Goal: Transaction & Acquisition: Book appointment/travel/reservation

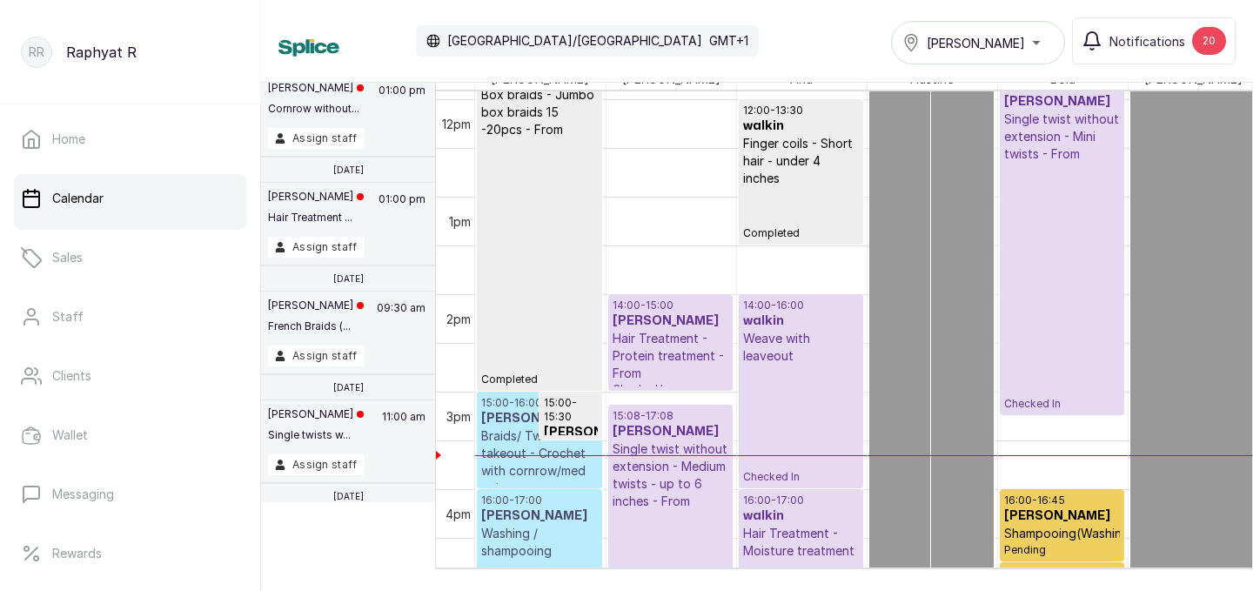
scroll to position [1105, 0]
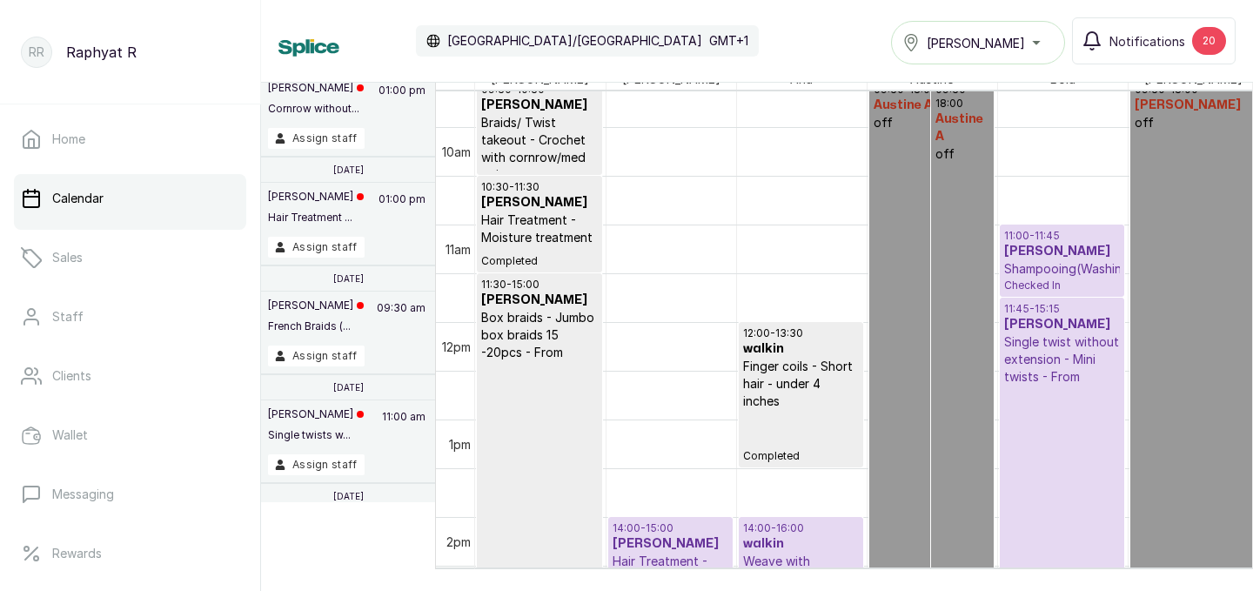
click at [1040, 43] on div "Tasala Lekki" at bounding box center [978, 42] width 151 height 21
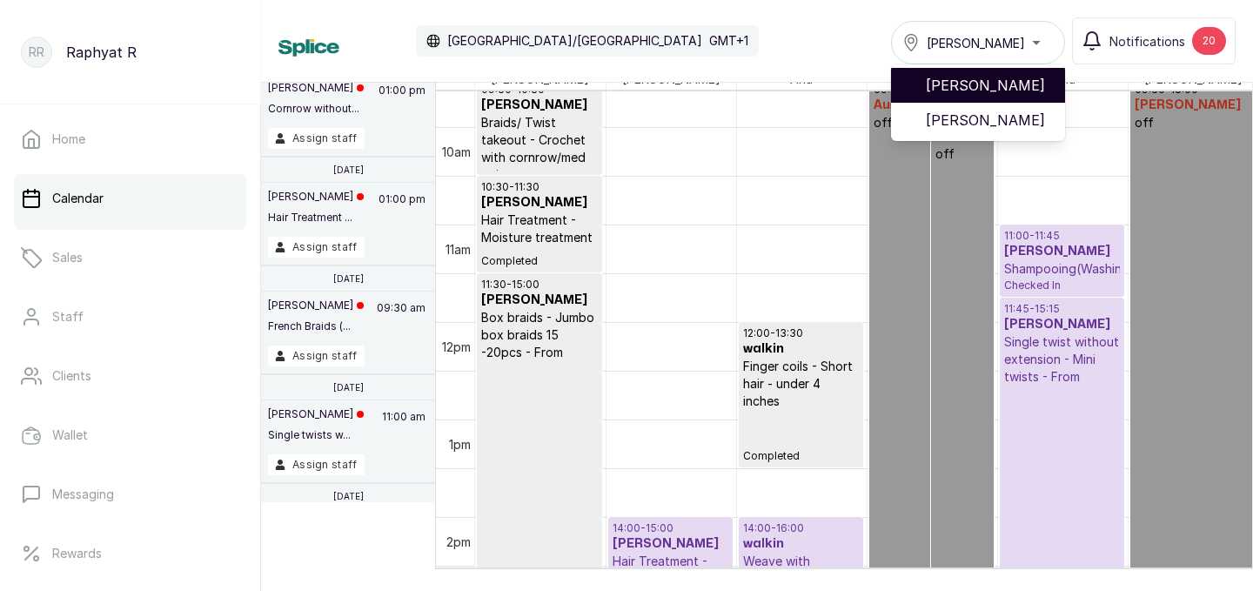
click at [1028, 77] on span "[PERSON_NAME]" at bounding box center [988, 85] width 125 height 21
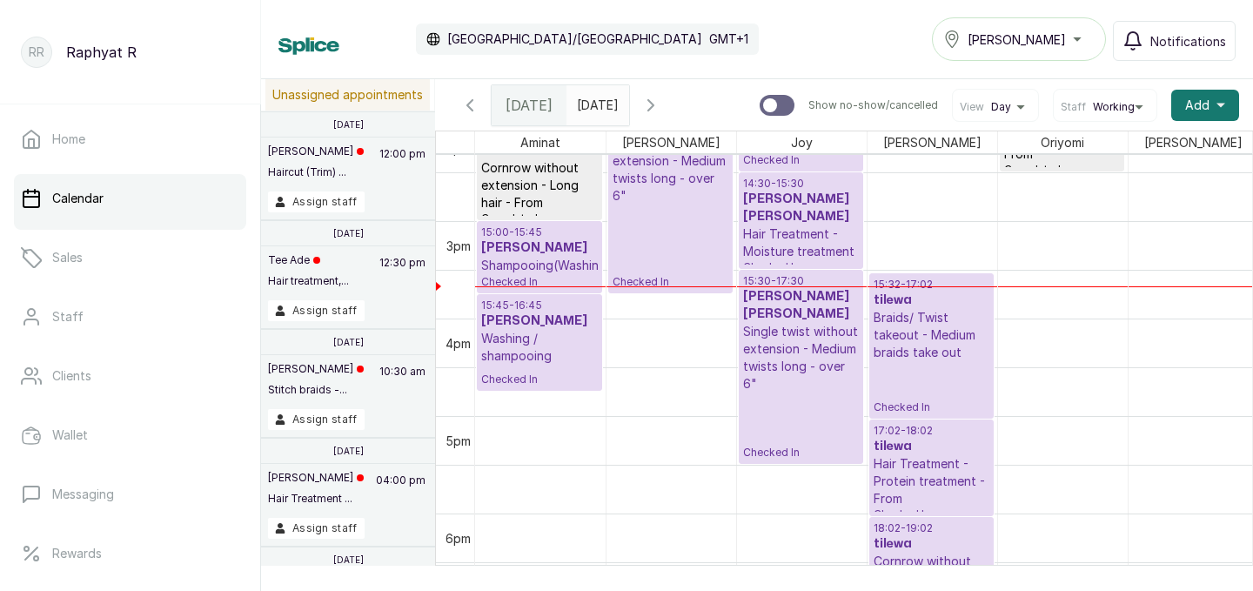
click at [530, 264] on p "Shampooing(Washing)" at bounding box center [539, 265] width 117 height 17
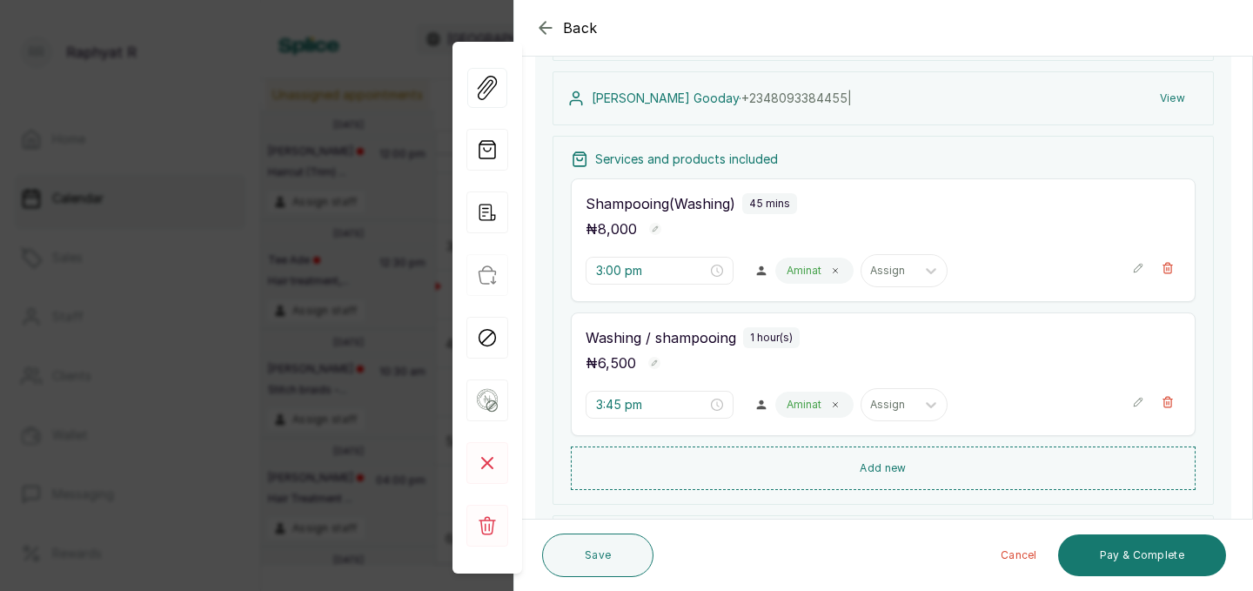
click at [1140, 265] on icon "button" at bounding box center [1138, 268] width 9 height 9
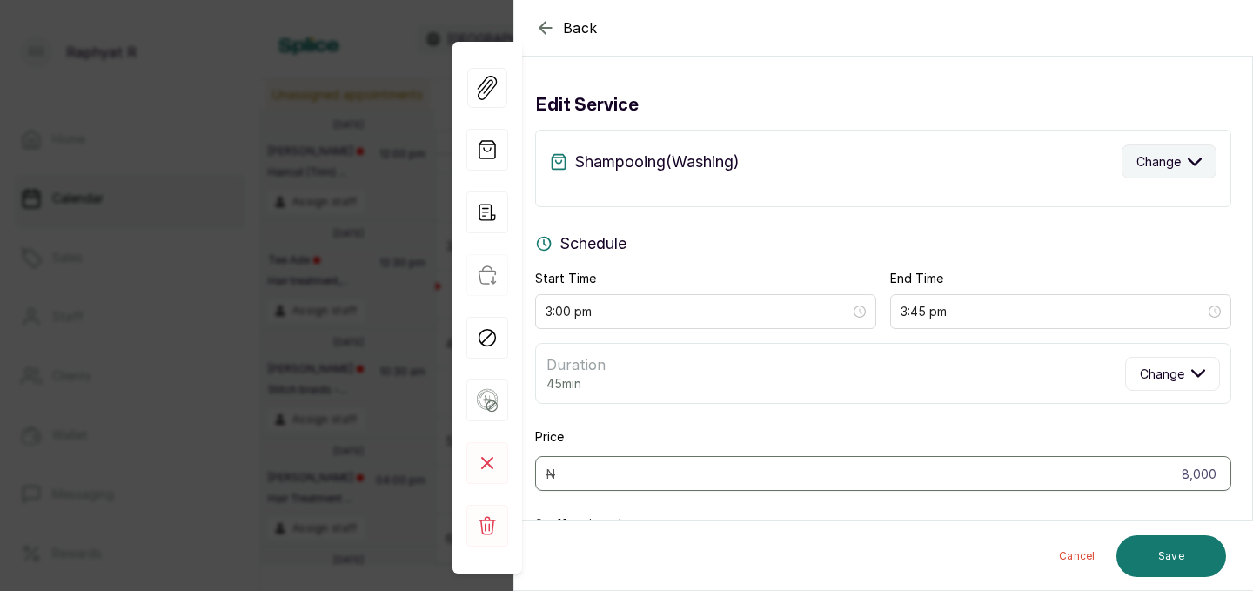
click at [1201, 159] on icon "button" at bounding box center [1195, 162] width 14 height 14
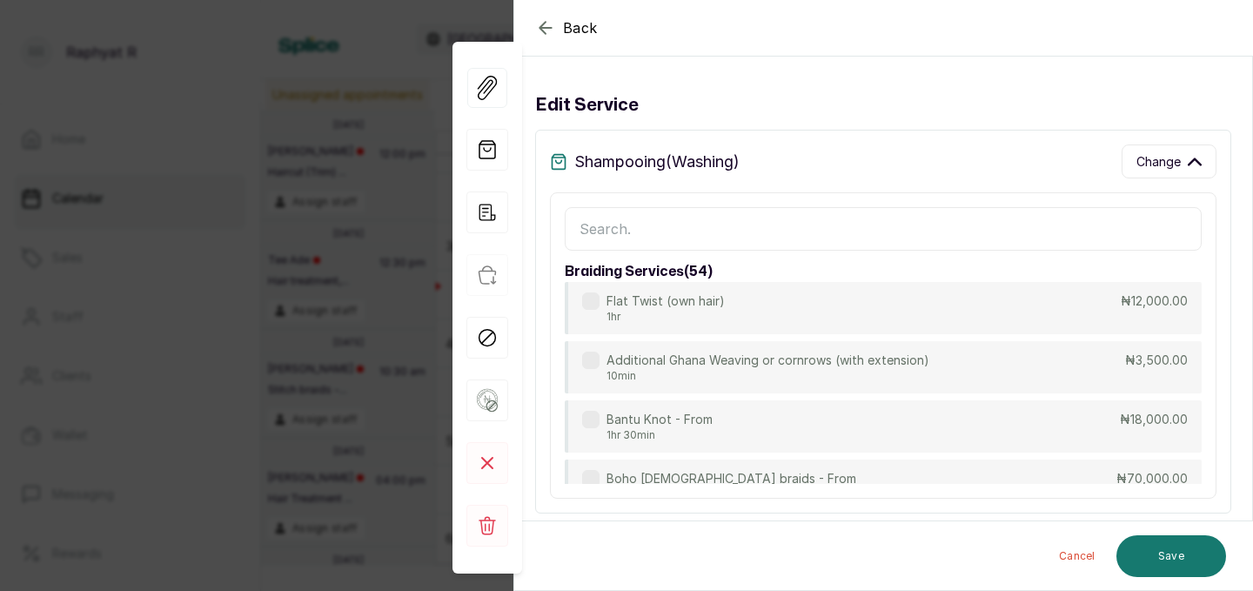
click at [596, 228] on input "text" at bounding box center [883, 229] width 637 height 44
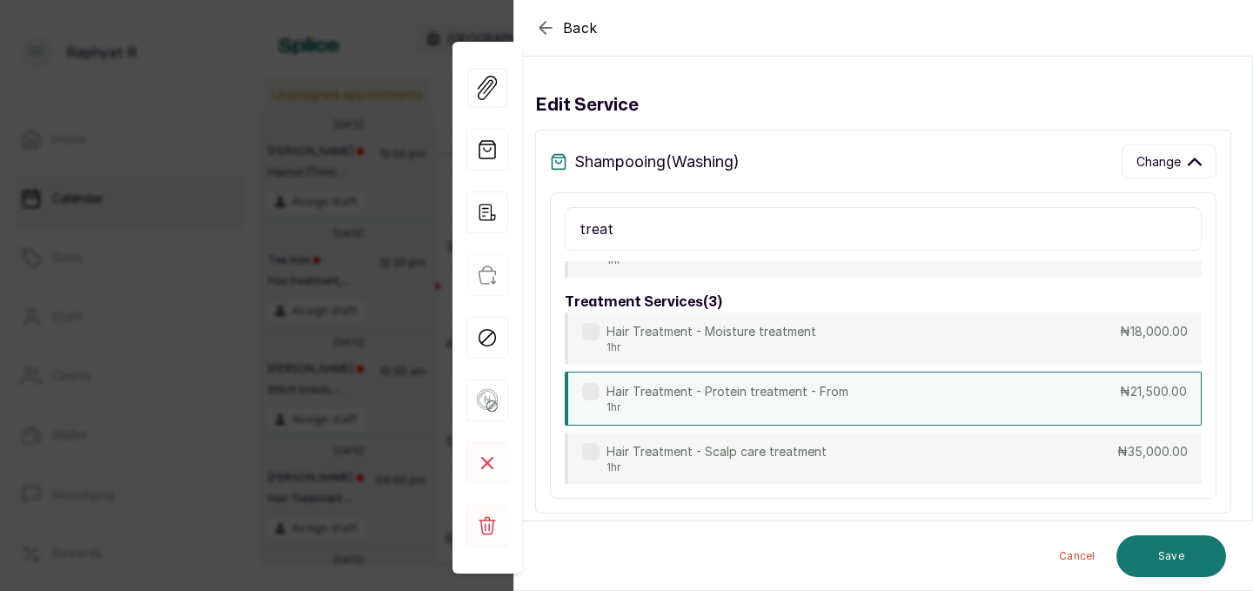
type input "treat"
click at [894, 388] on div "Hair Treatment - Protein treatment - From 1hr ₦21,500.00" at bounding box center [883, 399] width 637 height 54
type input "4:00 pm"
type input "21,500"
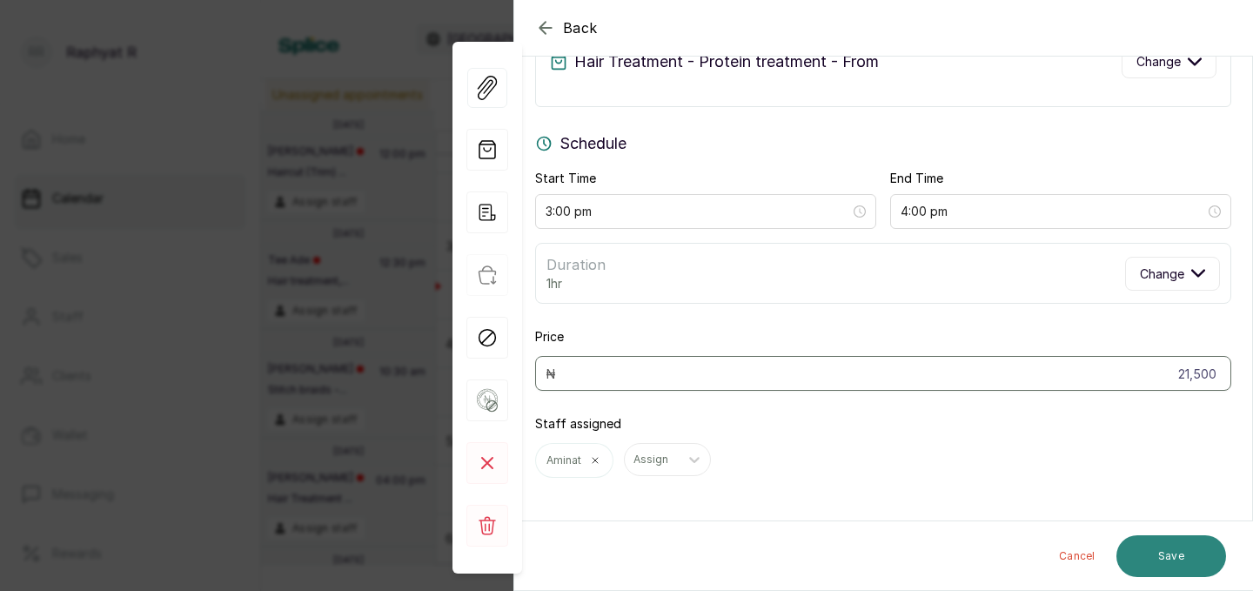
click at [1152, 546] on button "Save" at bounding box center [1172, 556] width 110 height 42
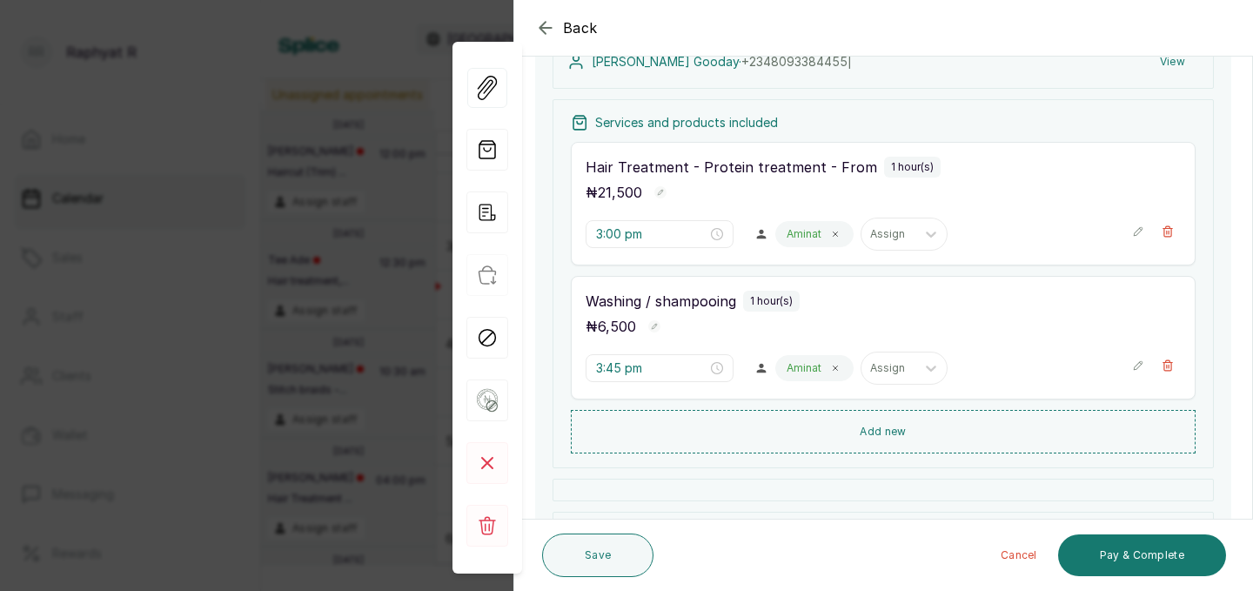
click at [1142, 362] on icon "button" at bounding box center [1138, 365] width 9 height 9
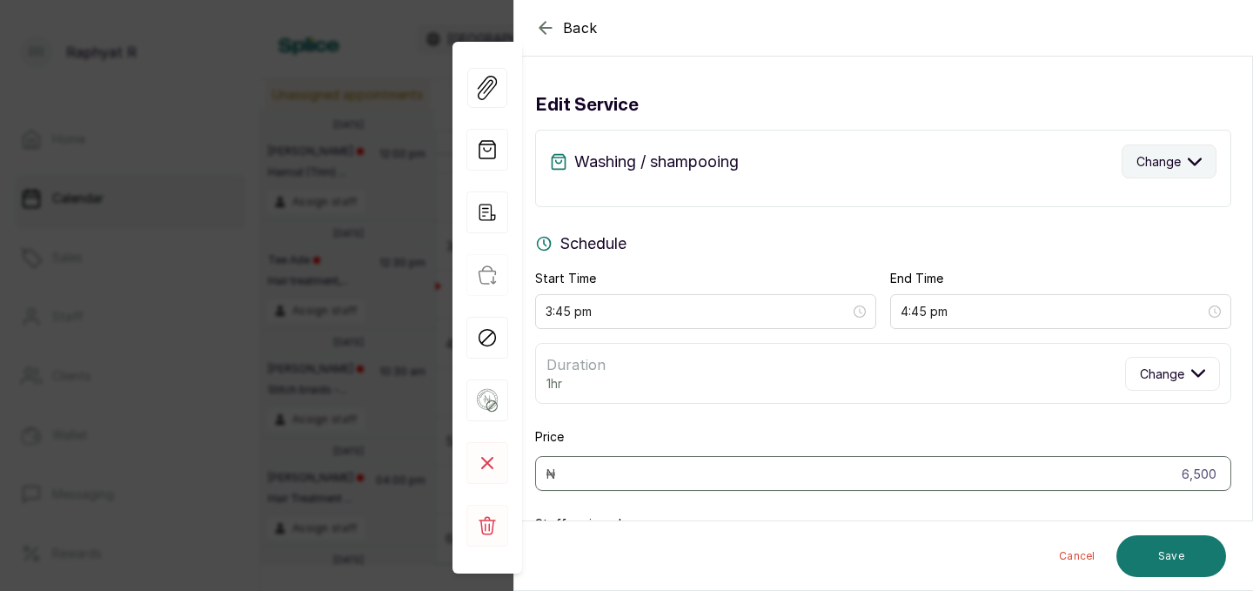
click at [1195, 162] on icon "button" at bounding box center [1195, 162] width 14 height 14
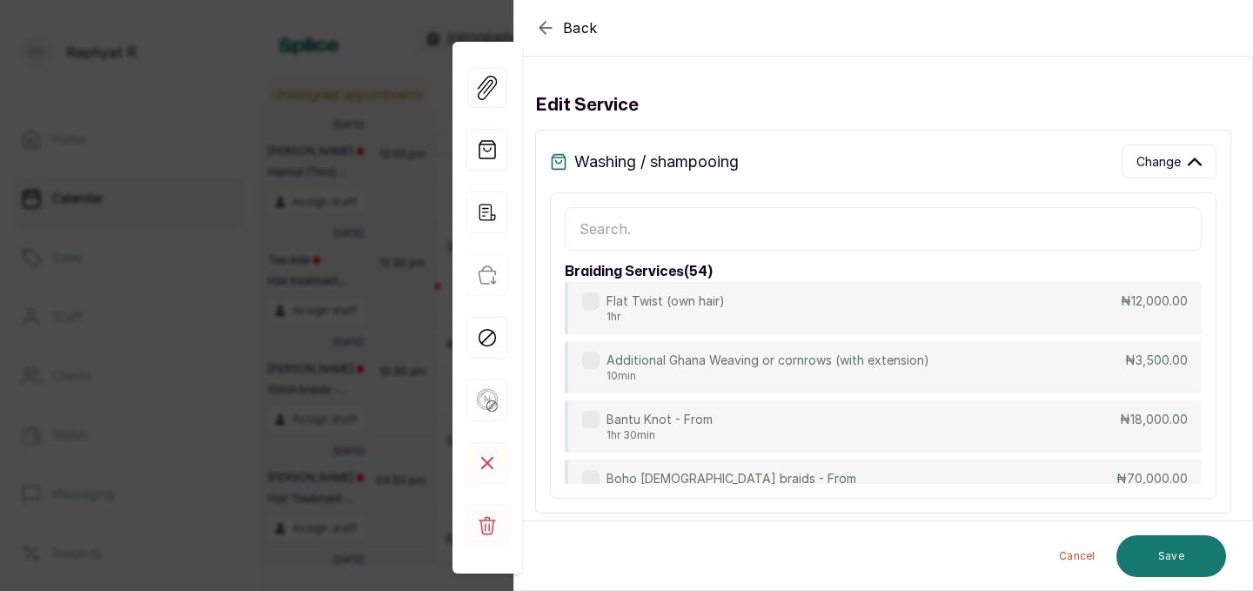
click at [588, 218] on input "text" at bounding box center [883, 229] width 637 height 44
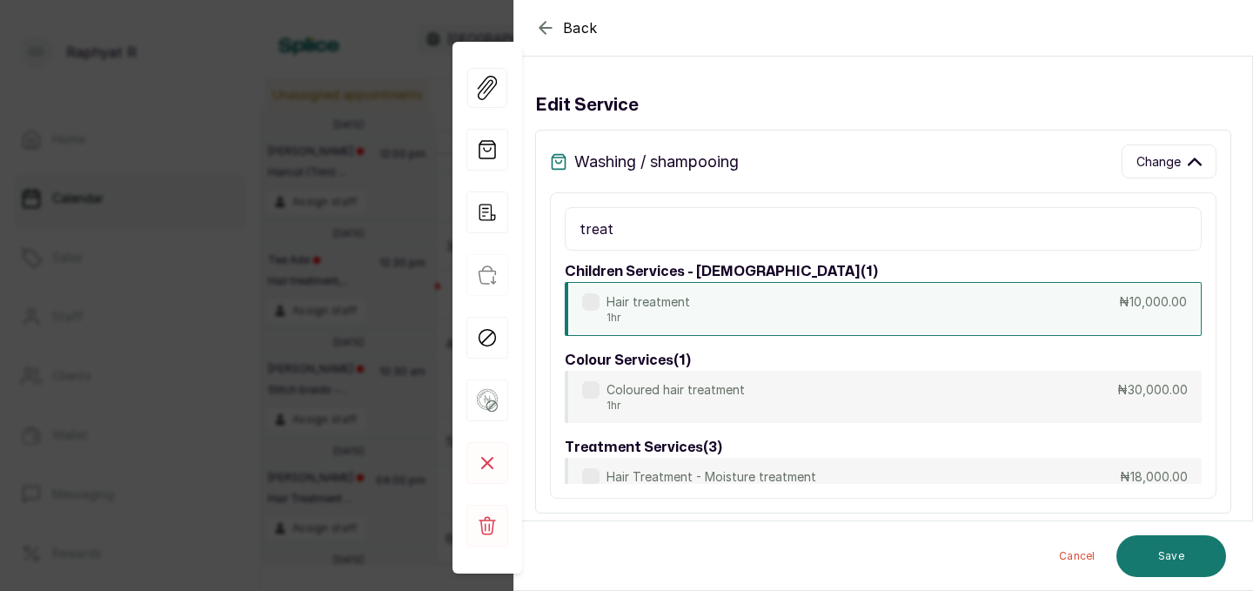
type input "treat"
click at [972, 313] on div "Hair treatment 1hr ₦10,000.00" at bounding box center [883, 309] width 637 height 54
type input "10,000"
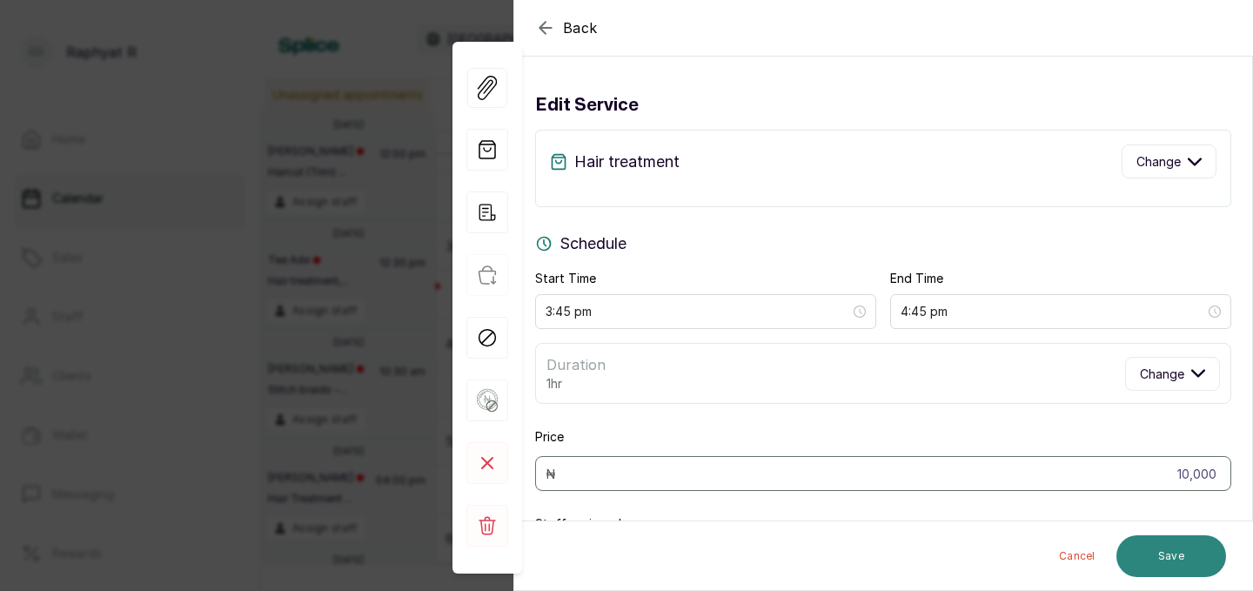
click at [1160, 547] on button "Save" at bounding box center [1172, 556] width 110 height 42
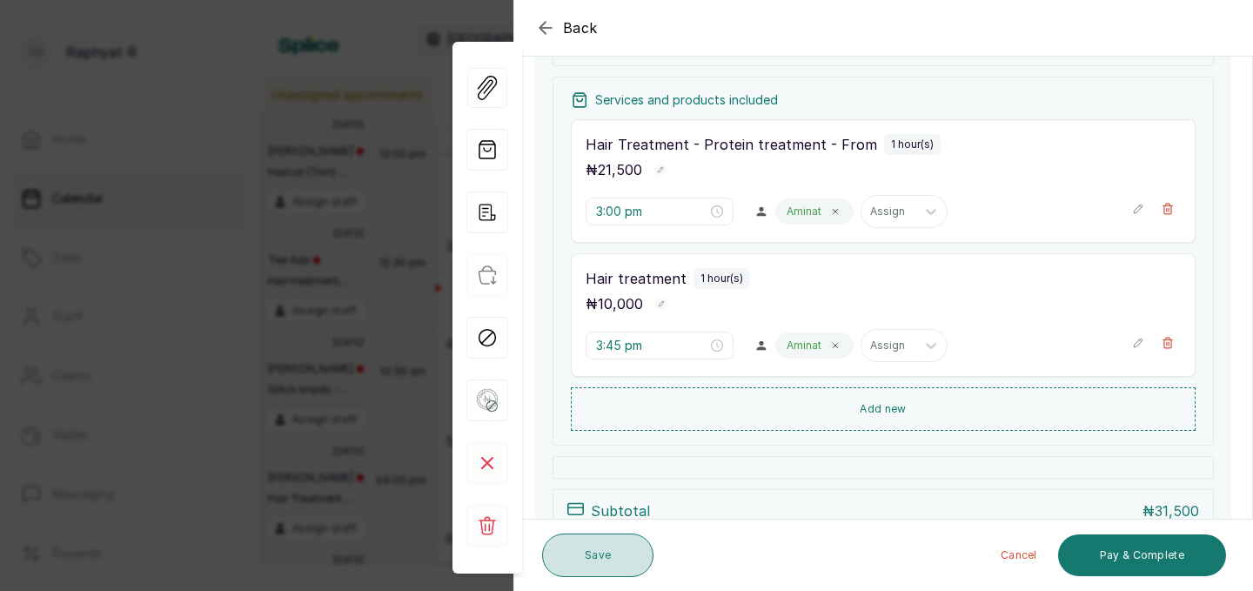
click at [610, 554] on button "Save" at bounding box center [597, 556] width 111 height 44
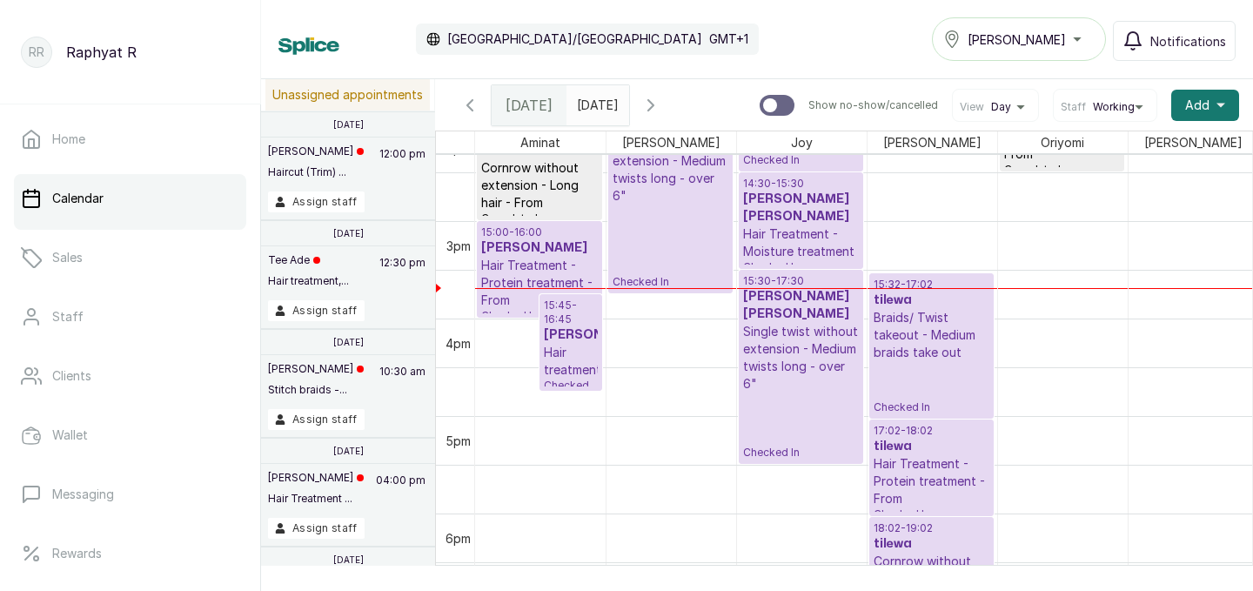
click at [573, 330] on h3 "[PERSON_NAME]" at bounding box center [571, 334] width 54 height 17
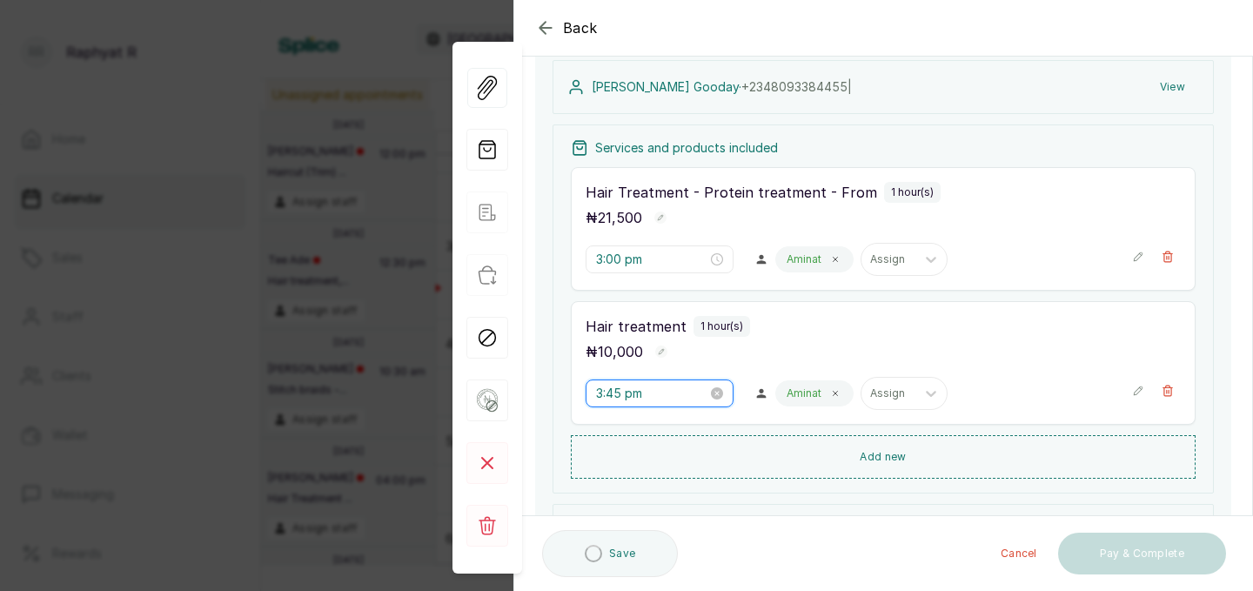
click at [640, 394] on input "3:45 pm" at bounding box center [651, 393] width 111 height 19
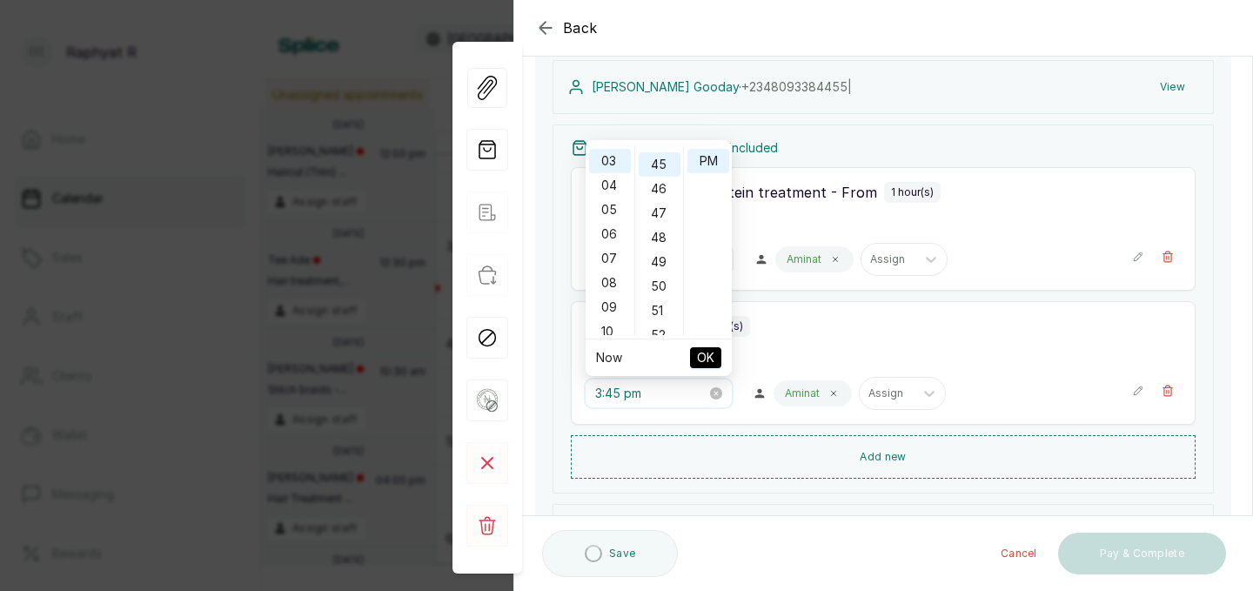
scroll to position [1095, 0]
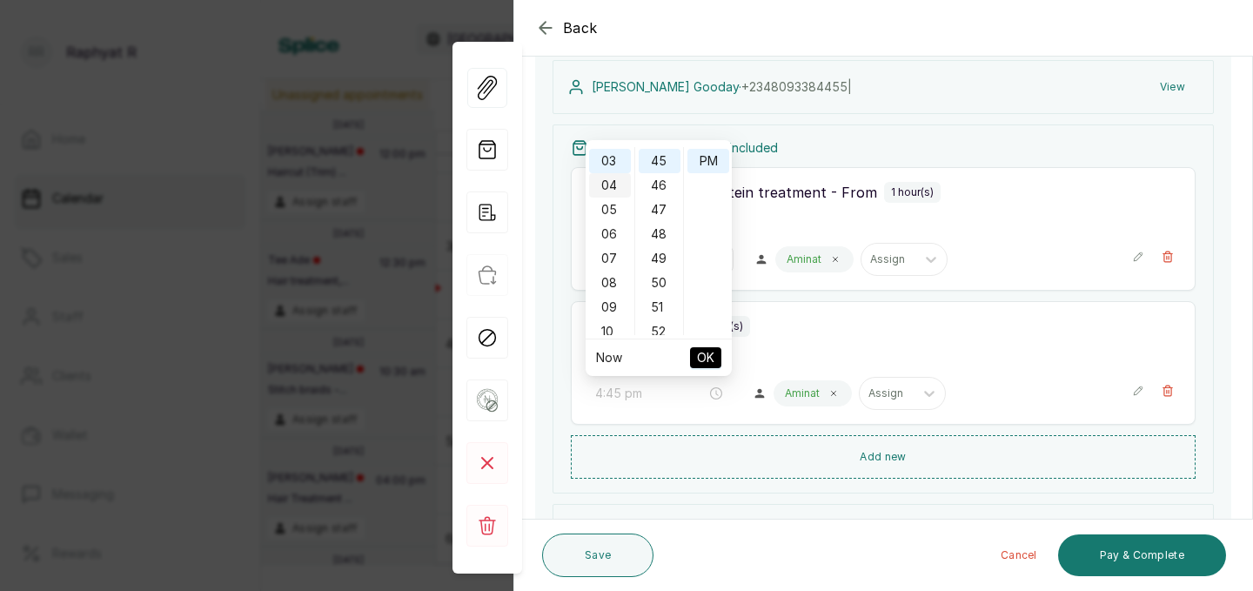
click at [608, 181] on div "04" at bounding box center [610, 185] width 42 height 24
click at [666, 158] on div "00" at bounding box center [660, 159] width 42 height 24
type input "4:00 pm"
click at [713, 353] on span "OK" at bounding box center [705, 357] width 17 height 33
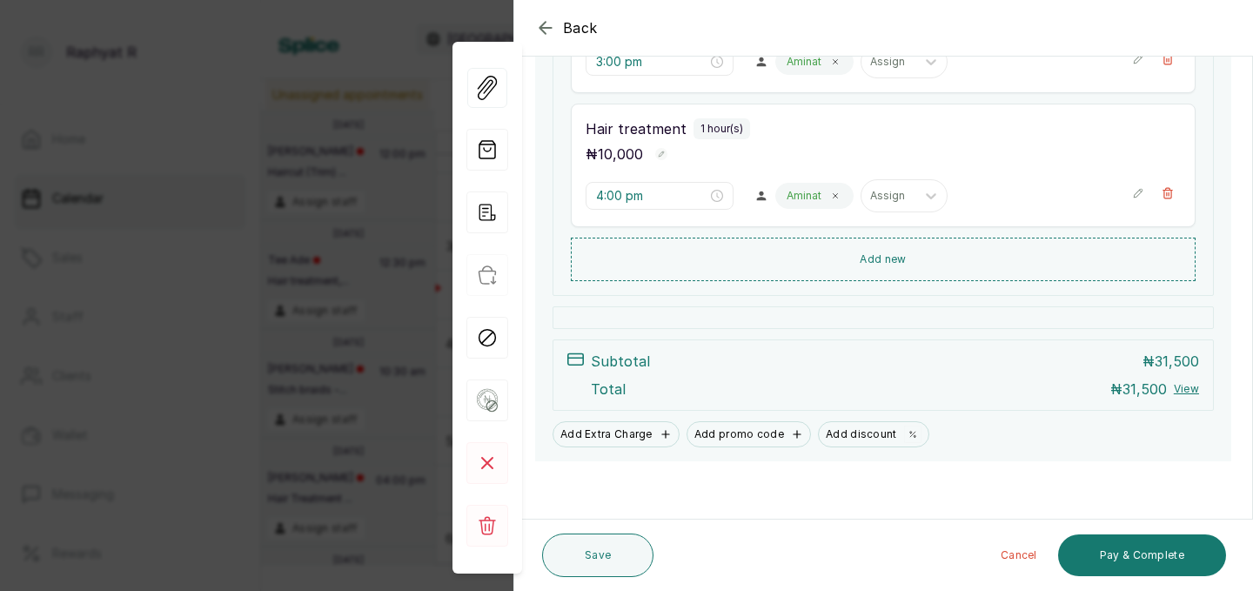
scroll to position [396, 0]
click at [614, 546] on button "Save" at bounding box center [597, 556] width 111 height 44
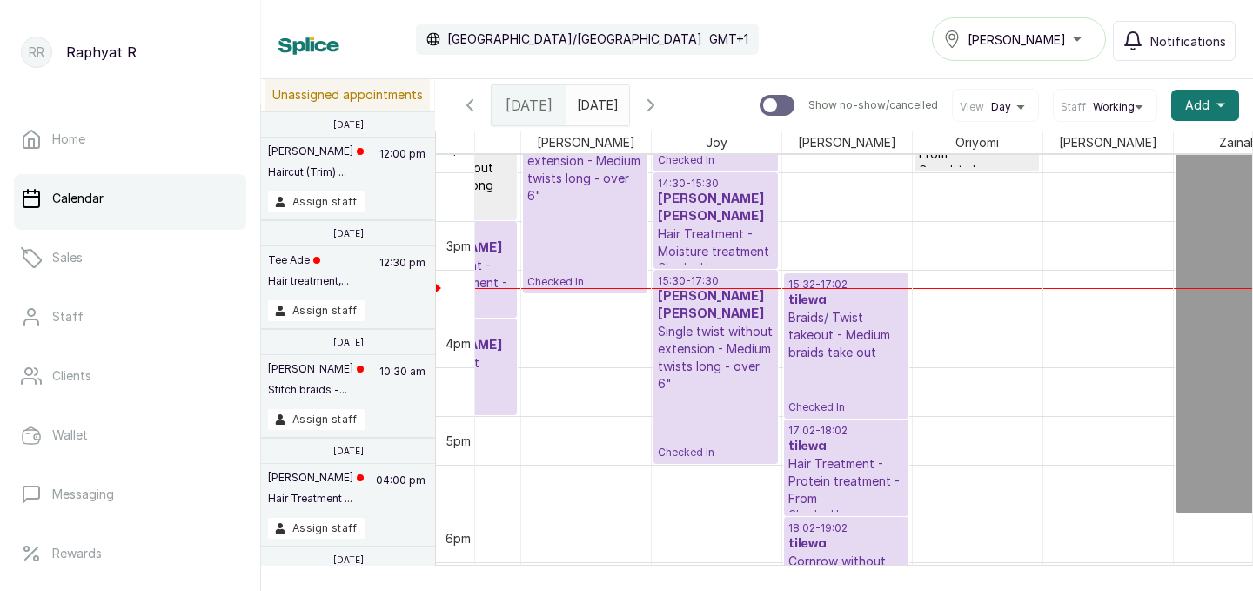
scroll to position [1396, 38]
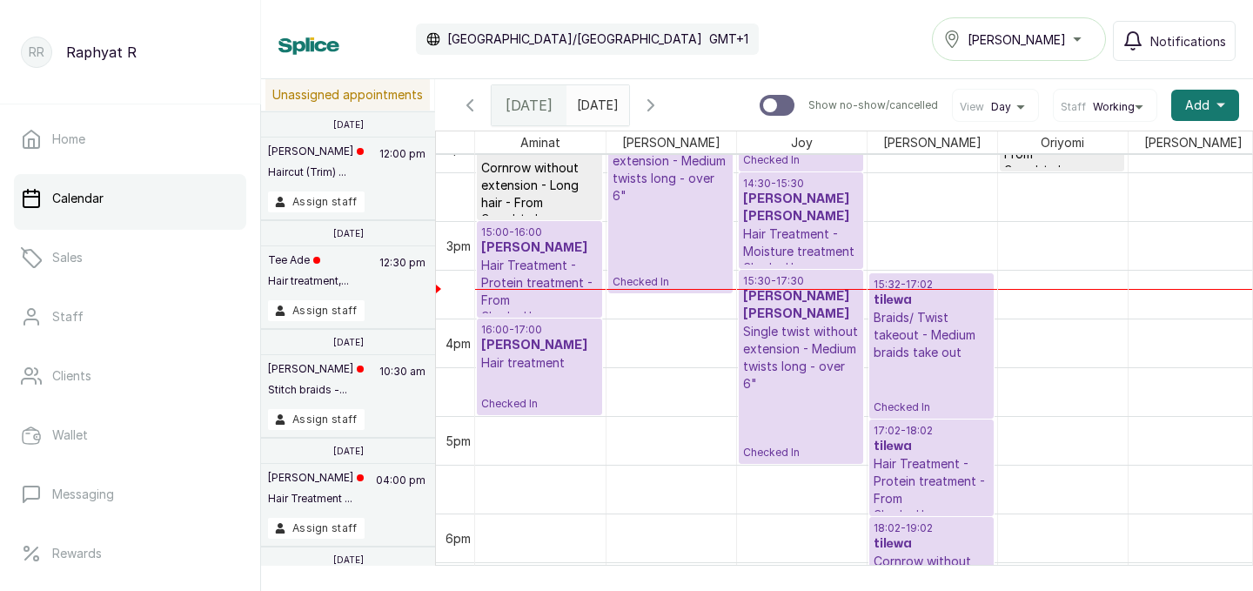
click at [554, 346] on h3 "[PERSON_NAME]" at bounding box center [539, 345] width 117 height 17
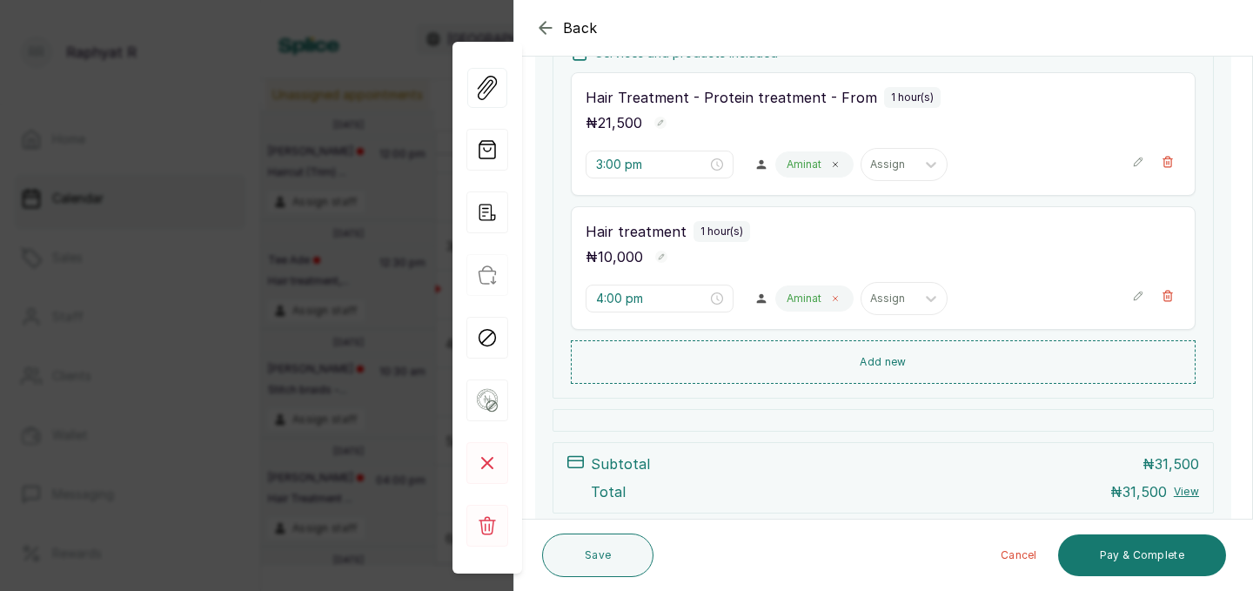
click at [834, 299] on icon at bounding box center [836, 299] width 4 height 4
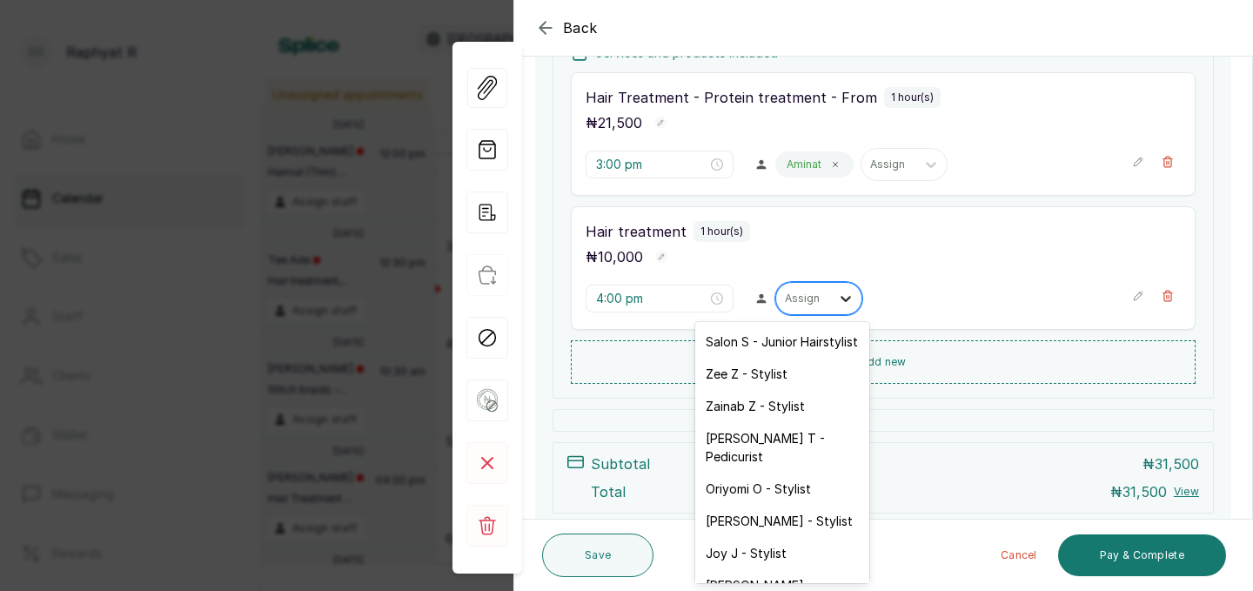
click at [837, 296] on icon at bounding box center [845, 298] width 17 height 17
click at [800, 341] on div "Salon S - Junior Hairstylist" at bounding box center [782, 342] width 174 height 32
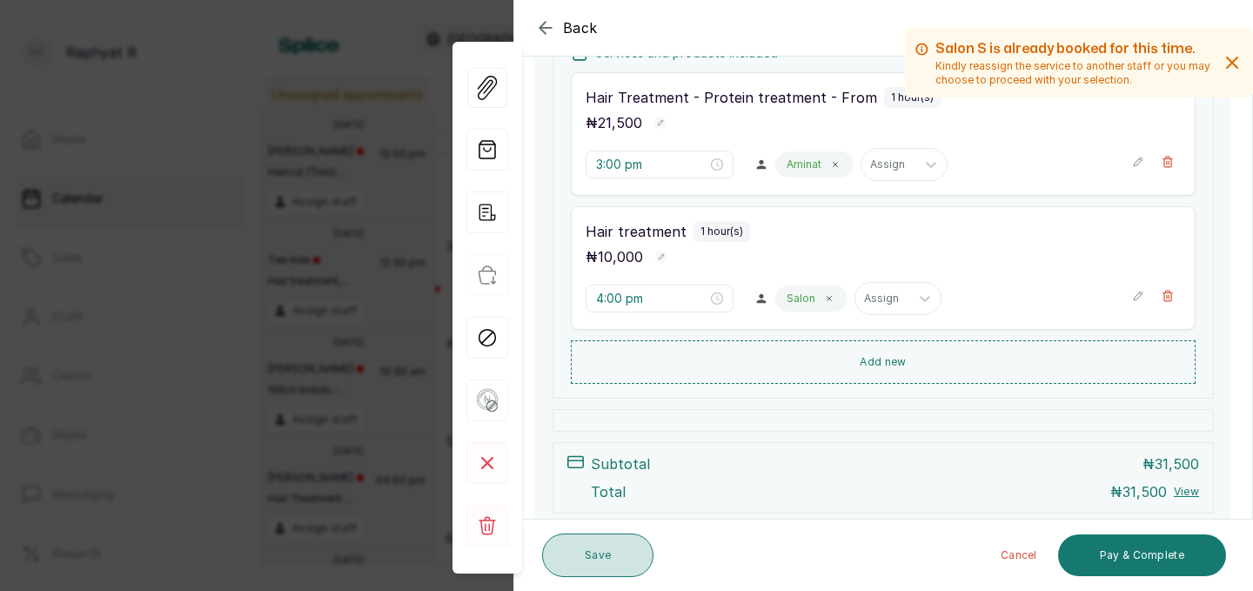
click at [598, 552] on button "Save" at bounding box center [597, 556] width 111 height 44
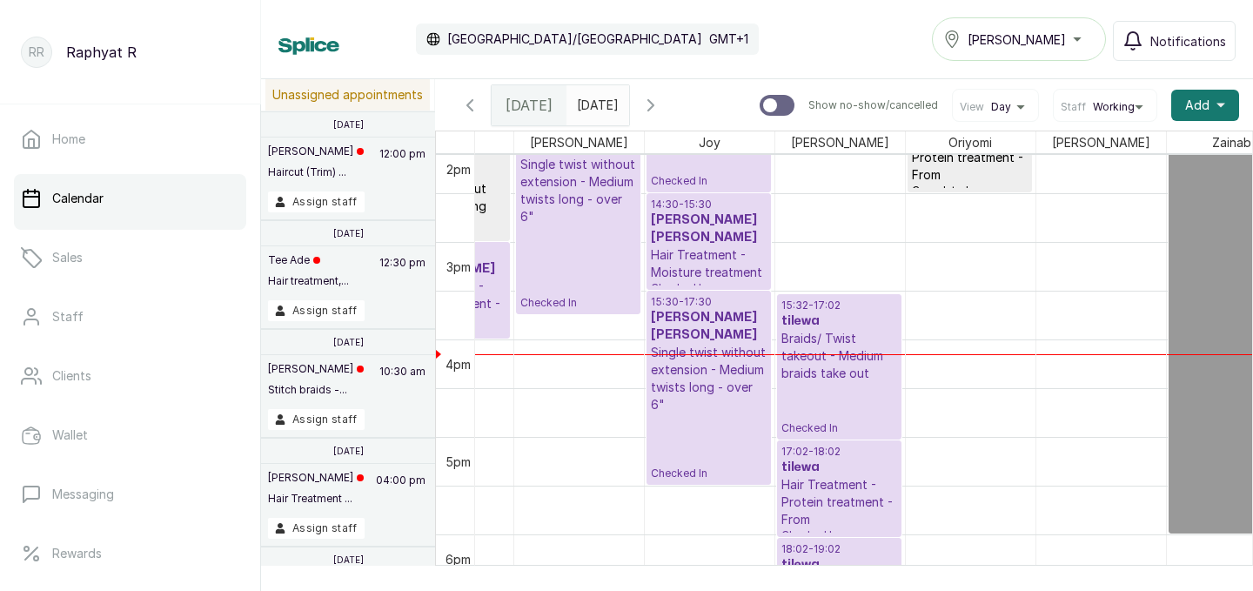
scroll to position [0, 68]
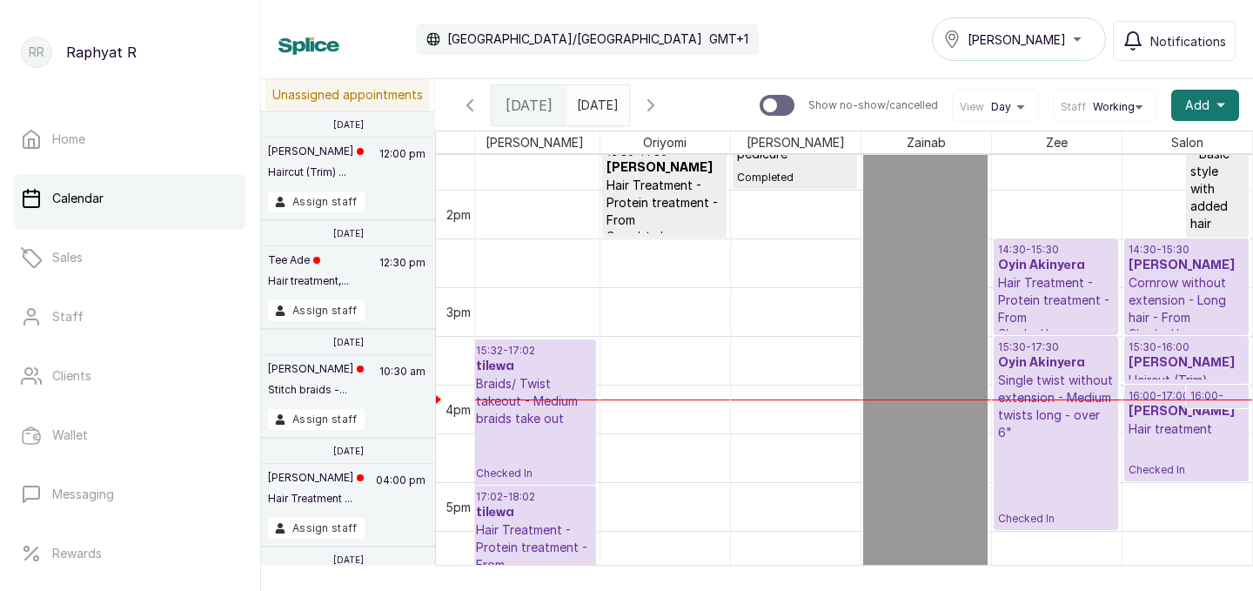
click at [1175, 295] on p "Cornrow without extension - Long hair - From" at bounding box center [1187, 300] width 117 height 52
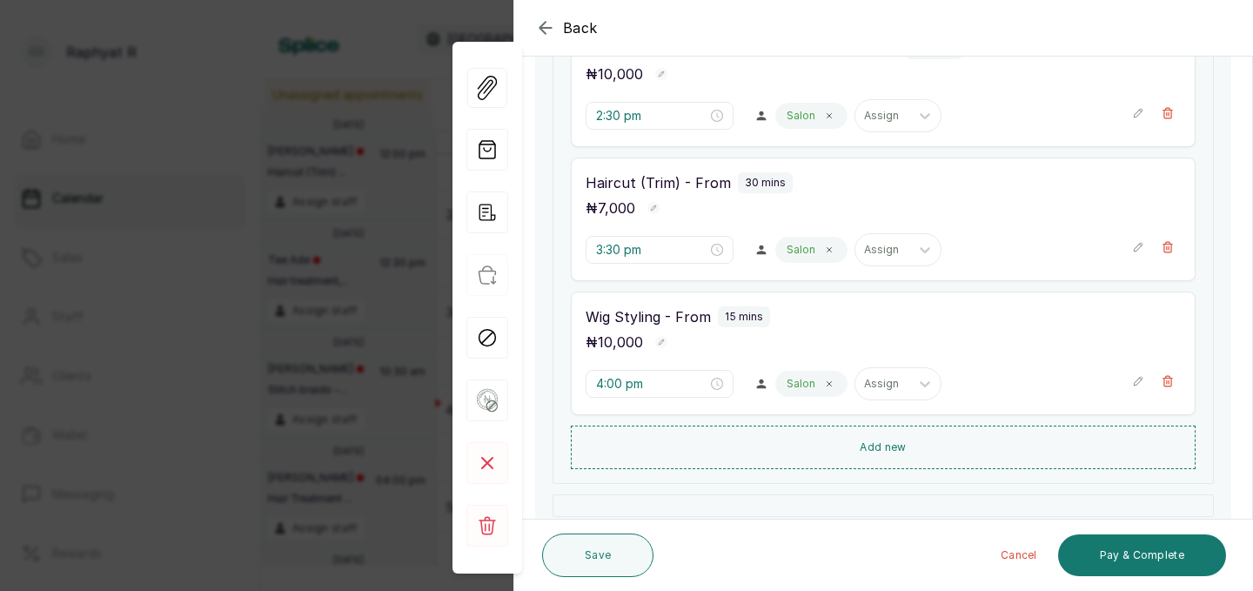
scroll to position [340, 0]
click at [548, 22] on icon "button" at bounding box center [545, 27] width 21 height 21
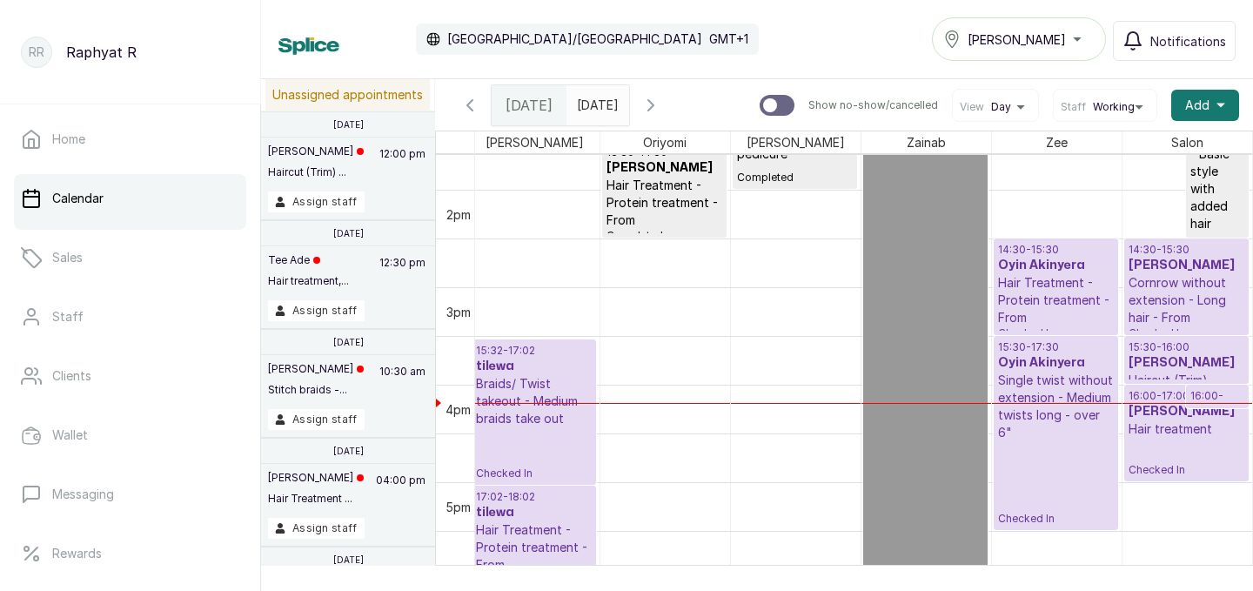
click at [1045, 396] on p "Single twist without extension - Medium twists long - over 6"" at bounding box center [1056, 407] width 116 height 70
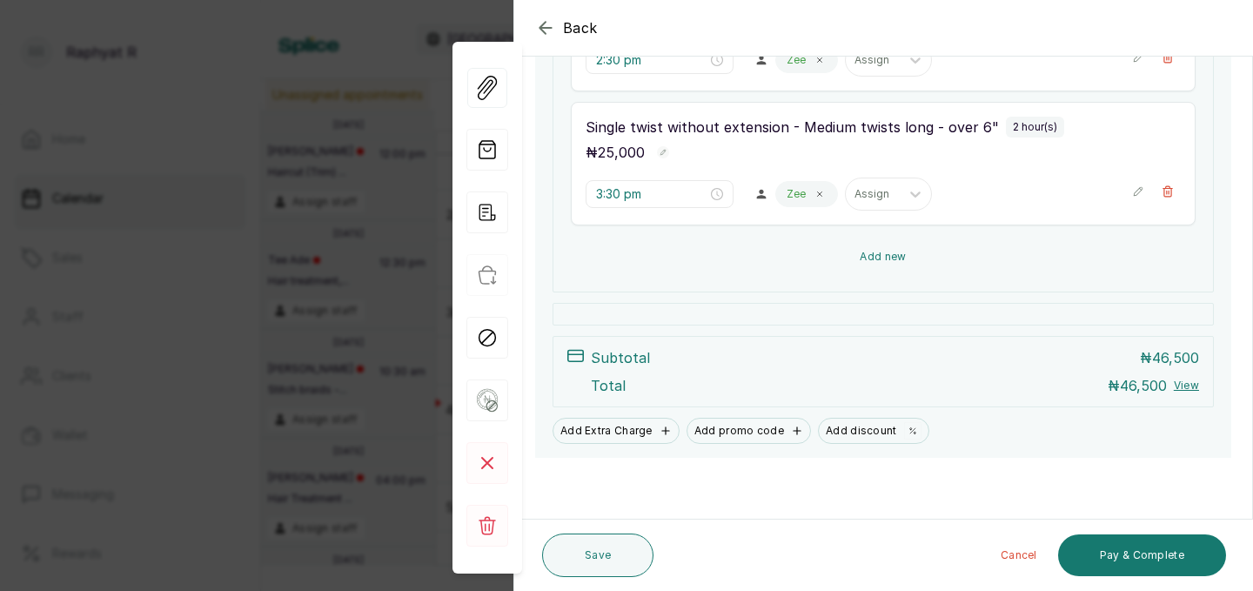
scroll to position [394, 0]
click at [888, 249] on button "Add new" at bounding box center [883, 257] width 625 height 42
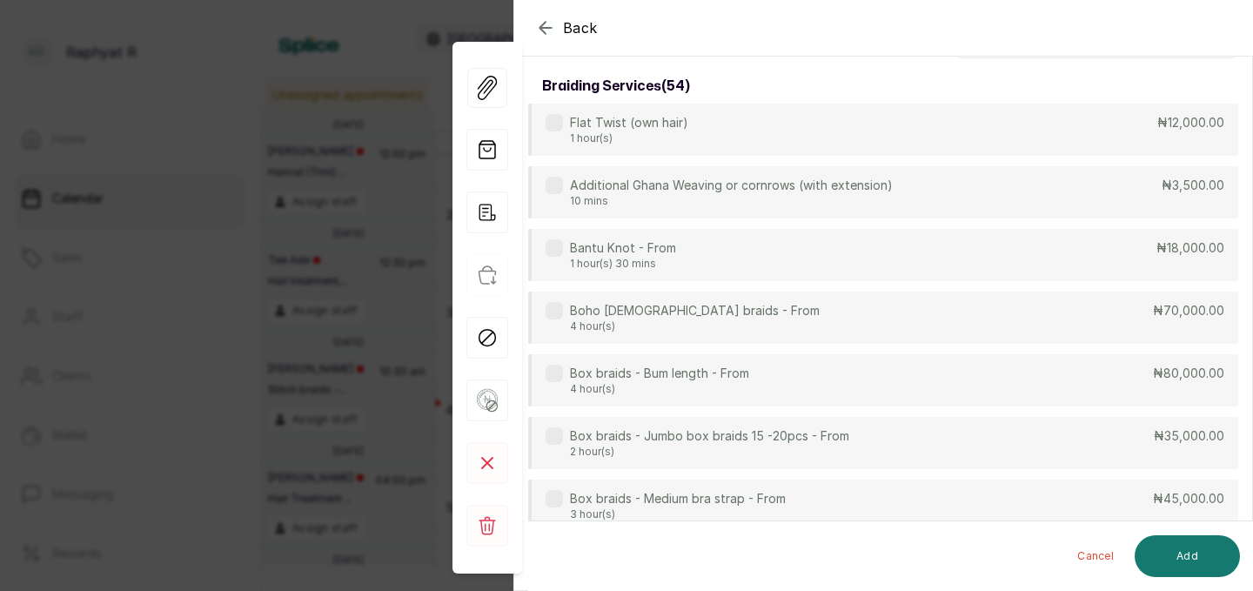
scroll to position [0, 0]
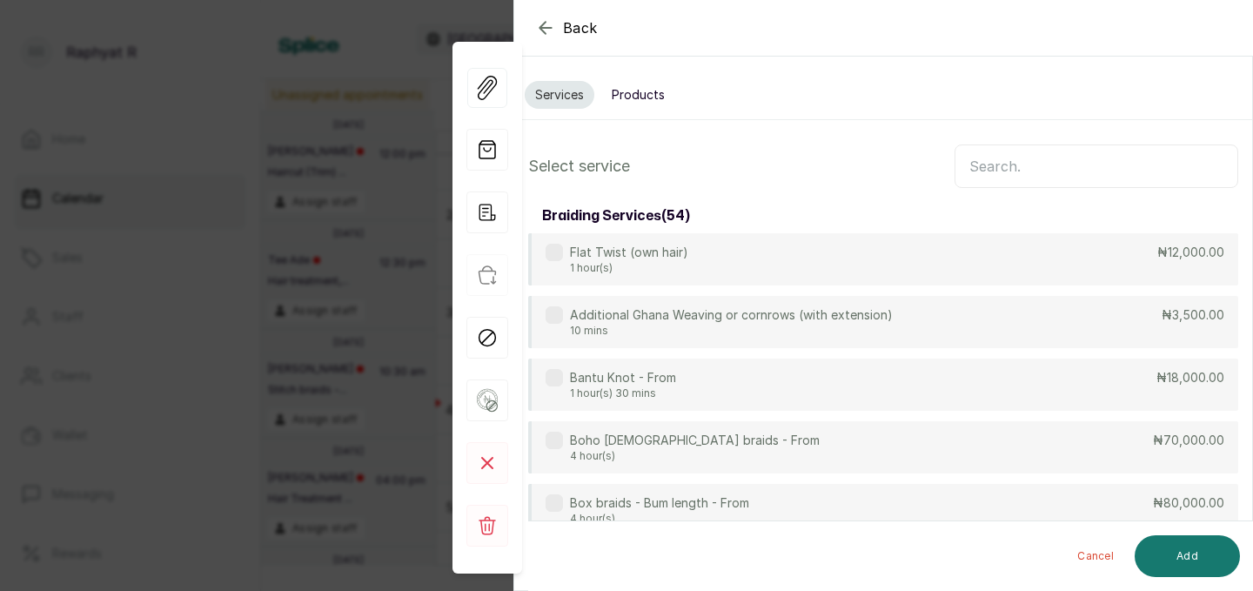
click at [981, 164] on input "text" at bounding box center [1097, 166] width 284 height 44
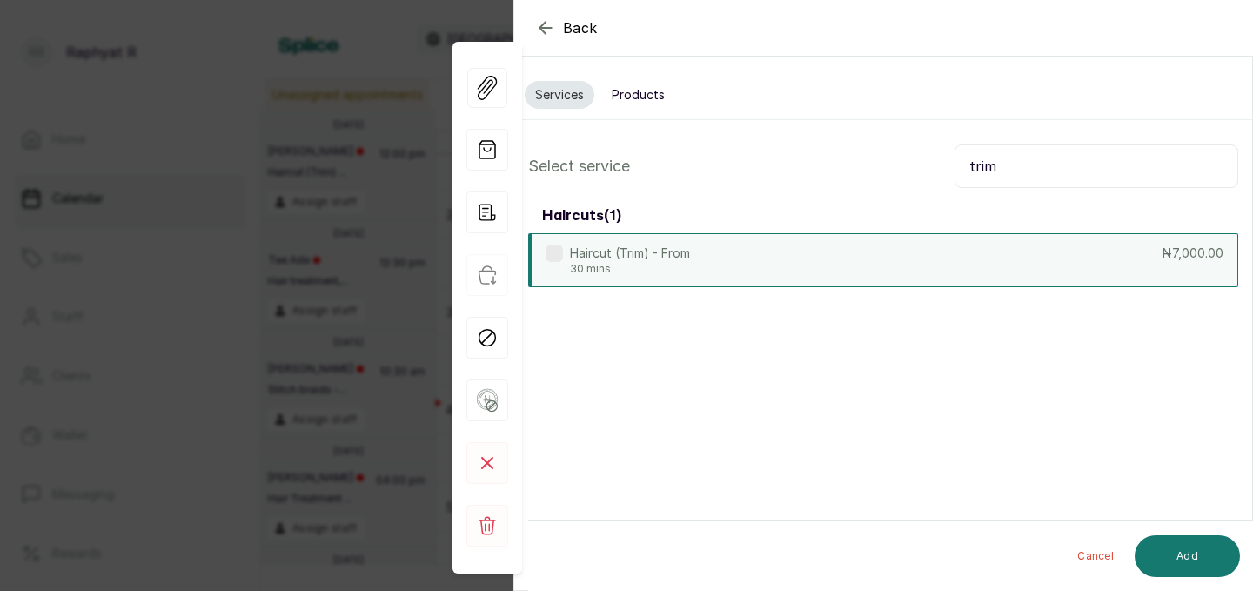
type input "trim"
click at [951, 270] on div "Haircut (Trim) - From 30 mins ₦7,000.00" at bounding box center [883, 260] width 710 height 54
click at [1172, 543] on button "Add" at bounding box center [1187, 556] width 105 height 42
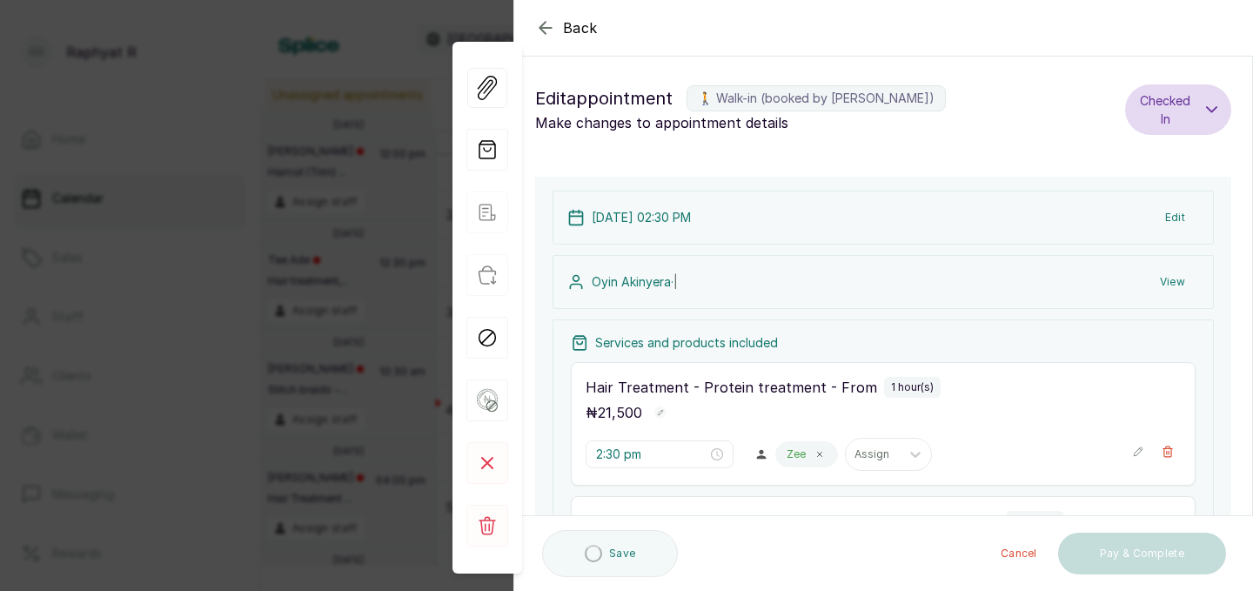
type input "5:30 pm"
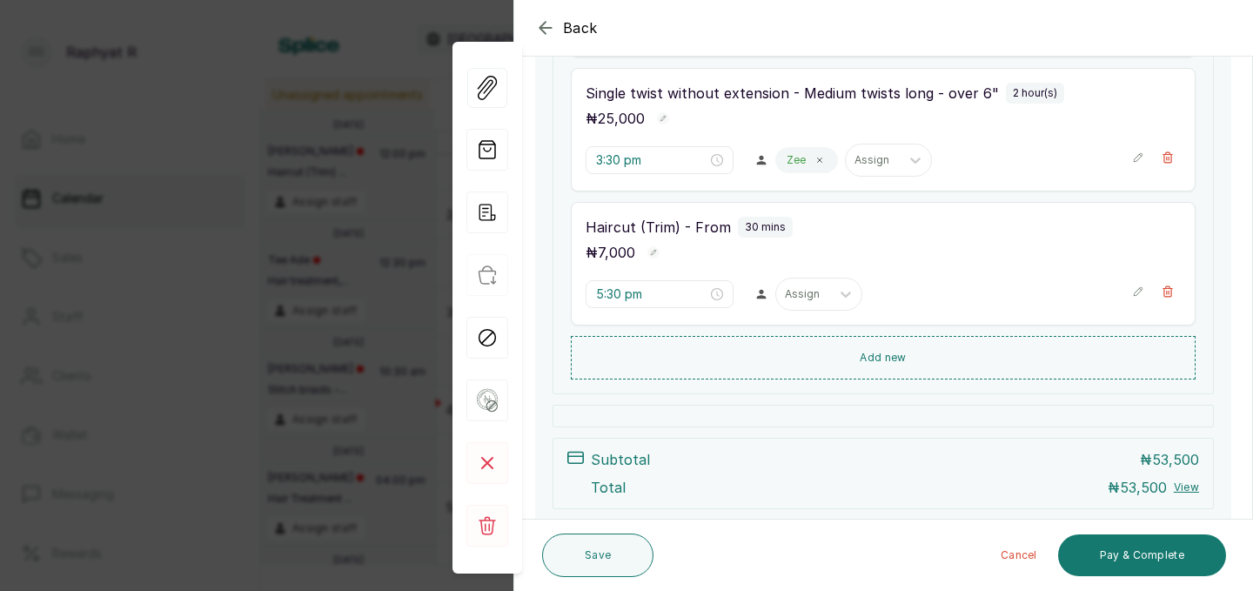
scroll to position [430, 0]
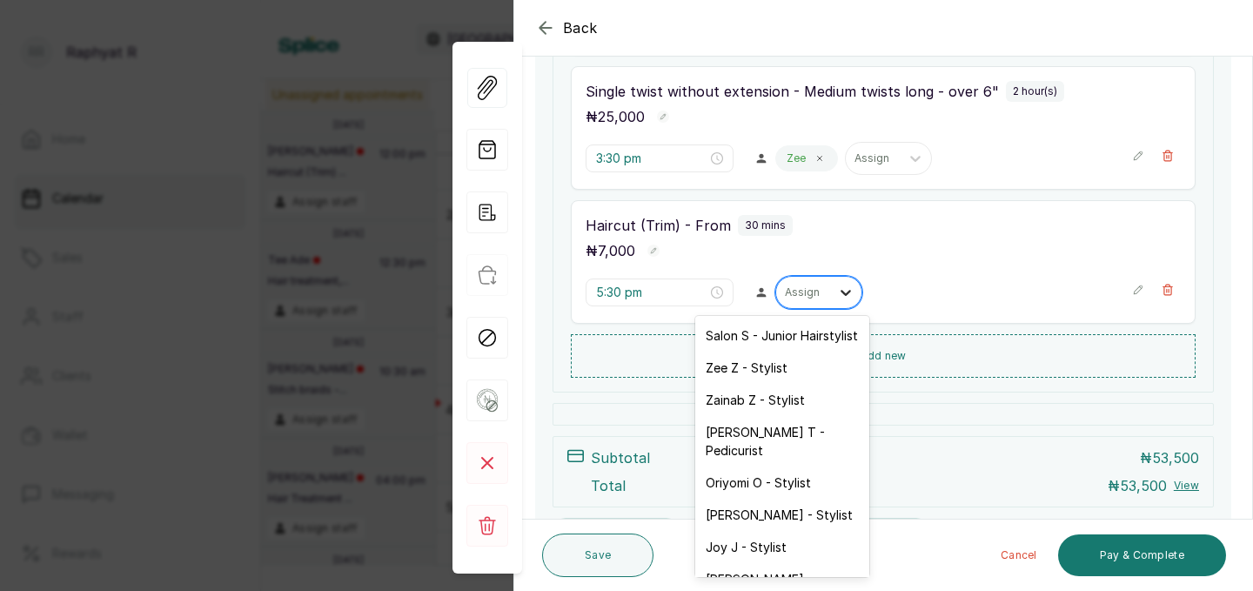
click at [837, 286] on icon at bounding box center [845, 292] width 17 height 17
click at [807, 368] on div "Zee Z - Stylist" at bounding box center [782, 368] width 174 height 32
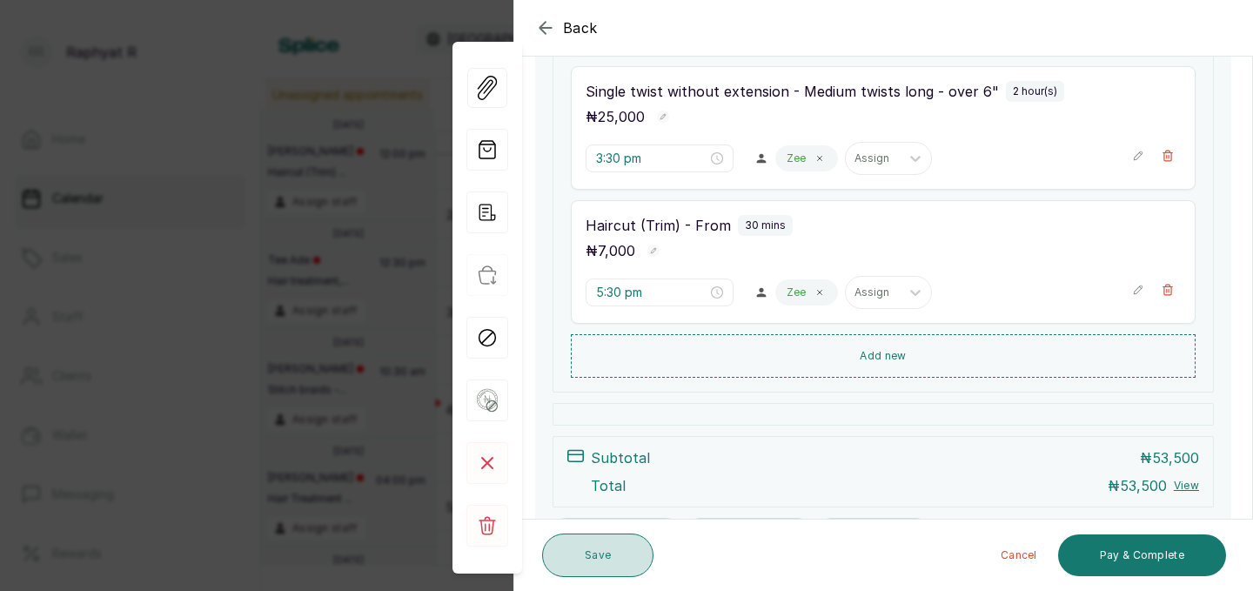
click at [612, 553] on button "Save" at bounding box center [597, 556] width 111 height 44
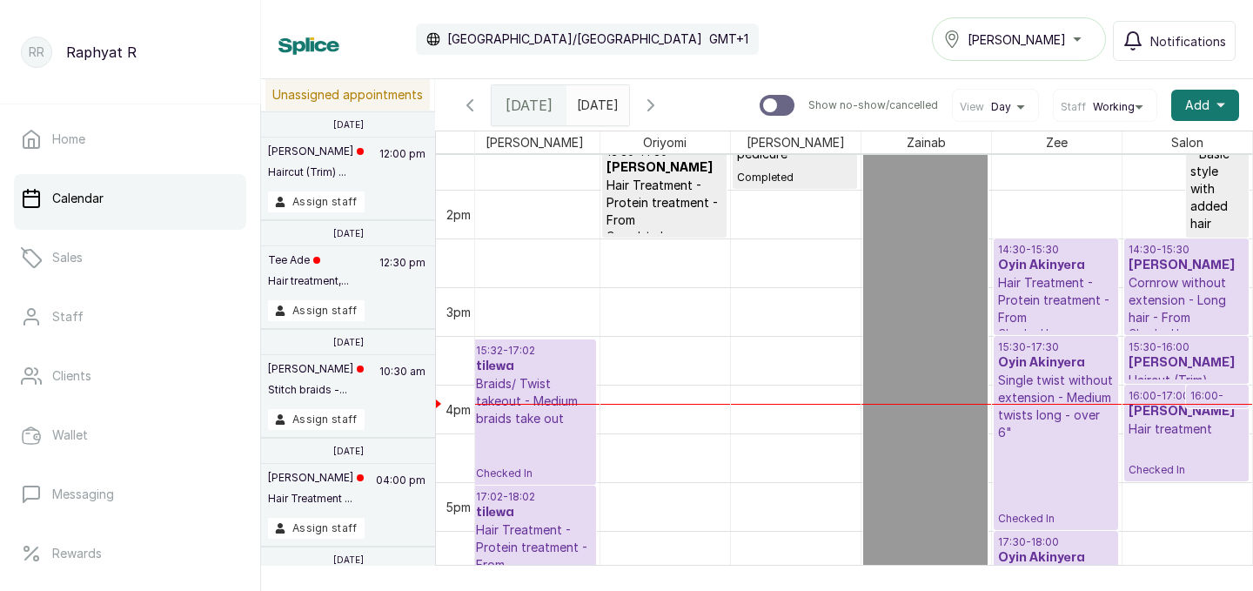
click at [1190, 267] on h3 "[PERSON_NAME]" at bounding box center [1187, 265] width 117 height 17
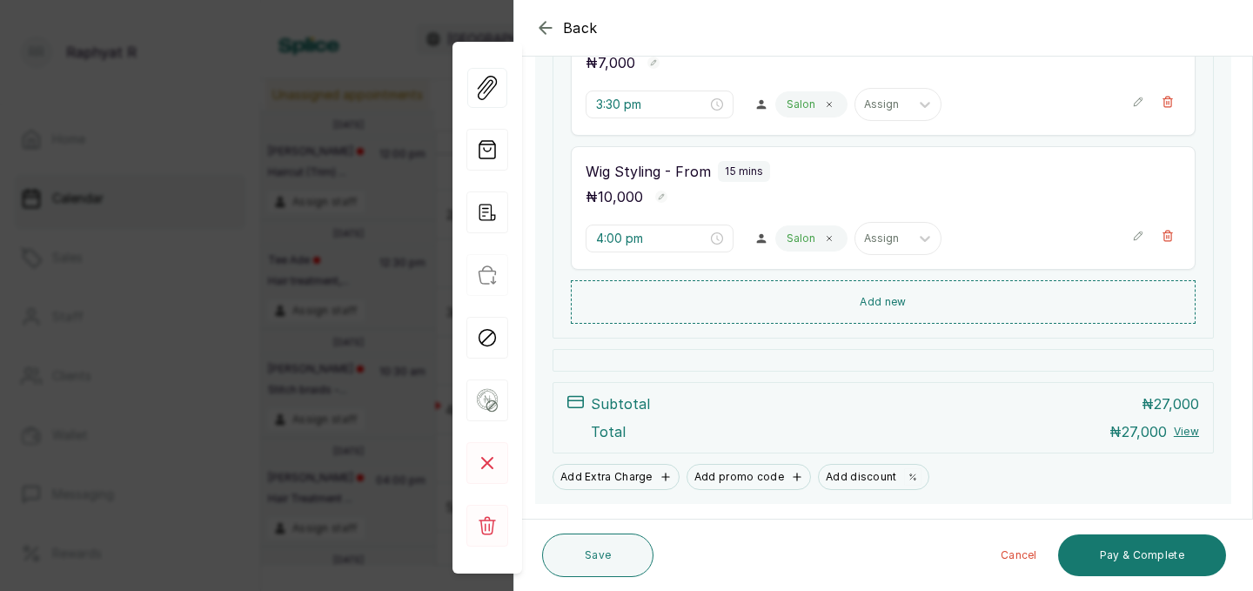
scroll to position [530, 0]
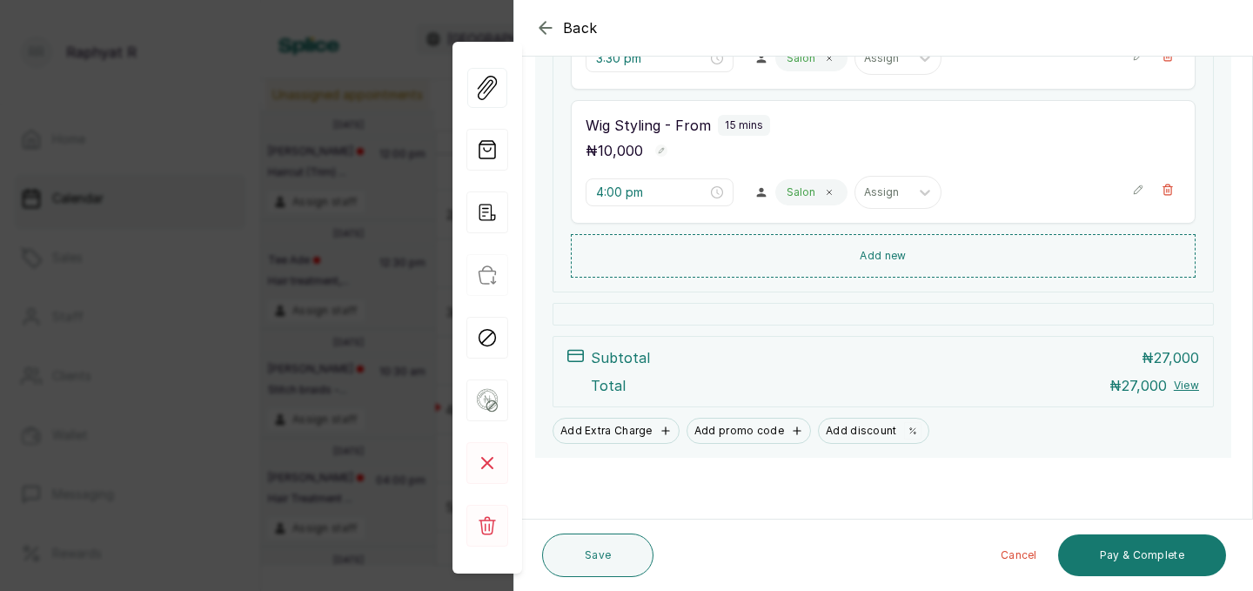
click at [542, 28] on icon "button" at bounding box center [545, 27] width 11 height 11
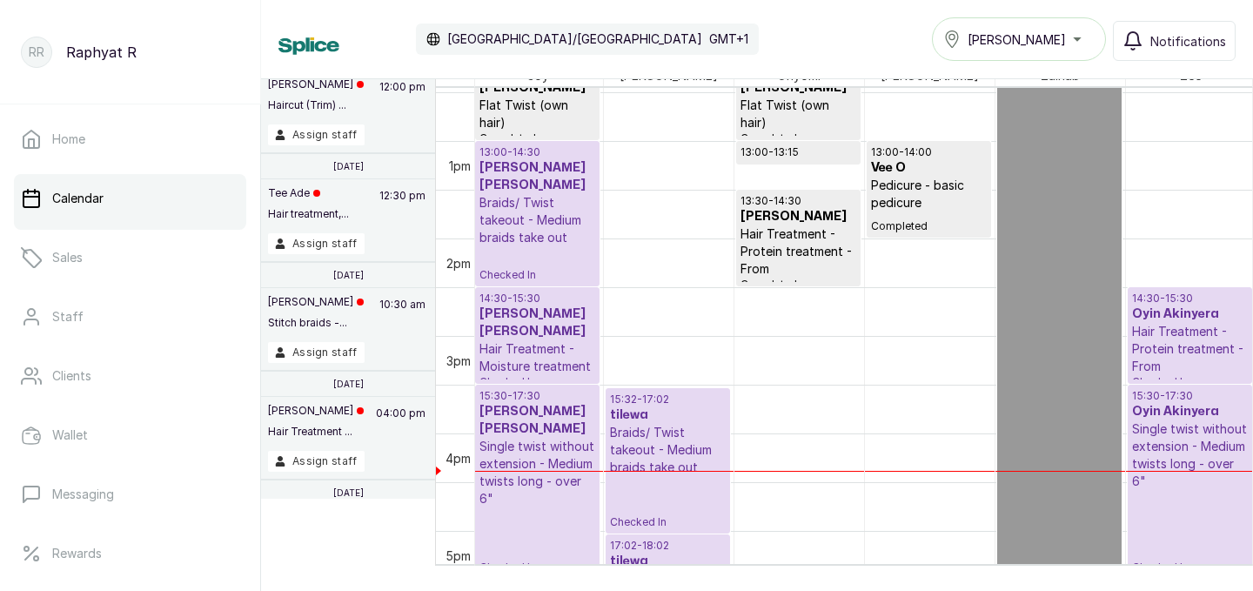
scroll to position [1214, 379]
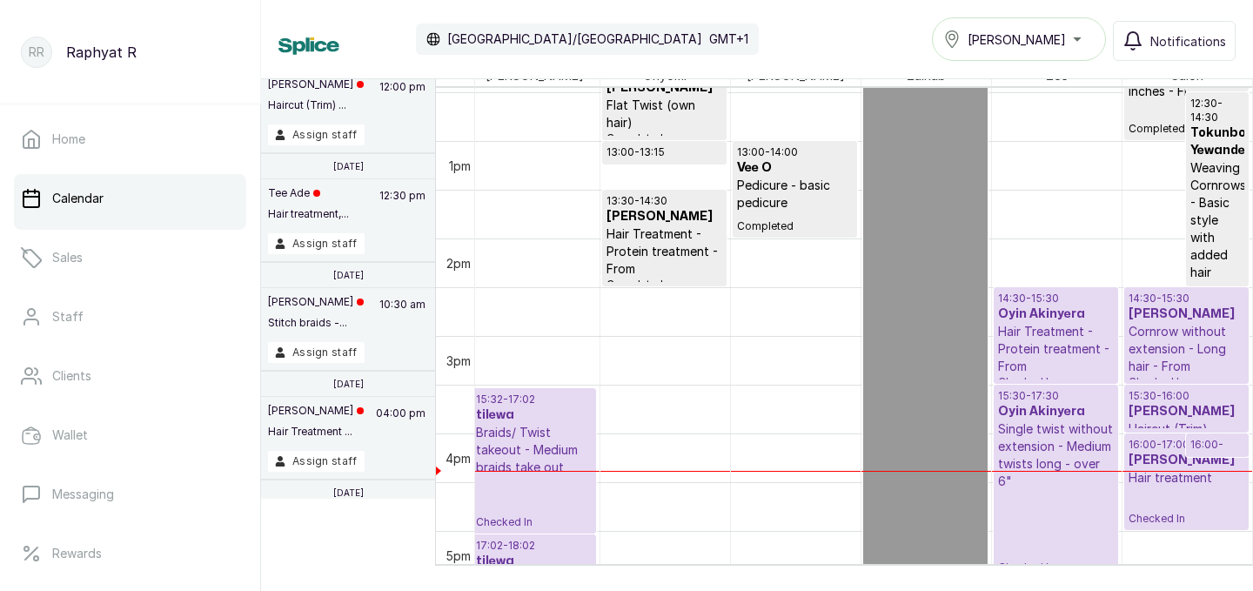
click at [1045, 345] on p "Hair Treatment - Protein treatment - From" at bounding box center [1056, 349] width 116 height 52
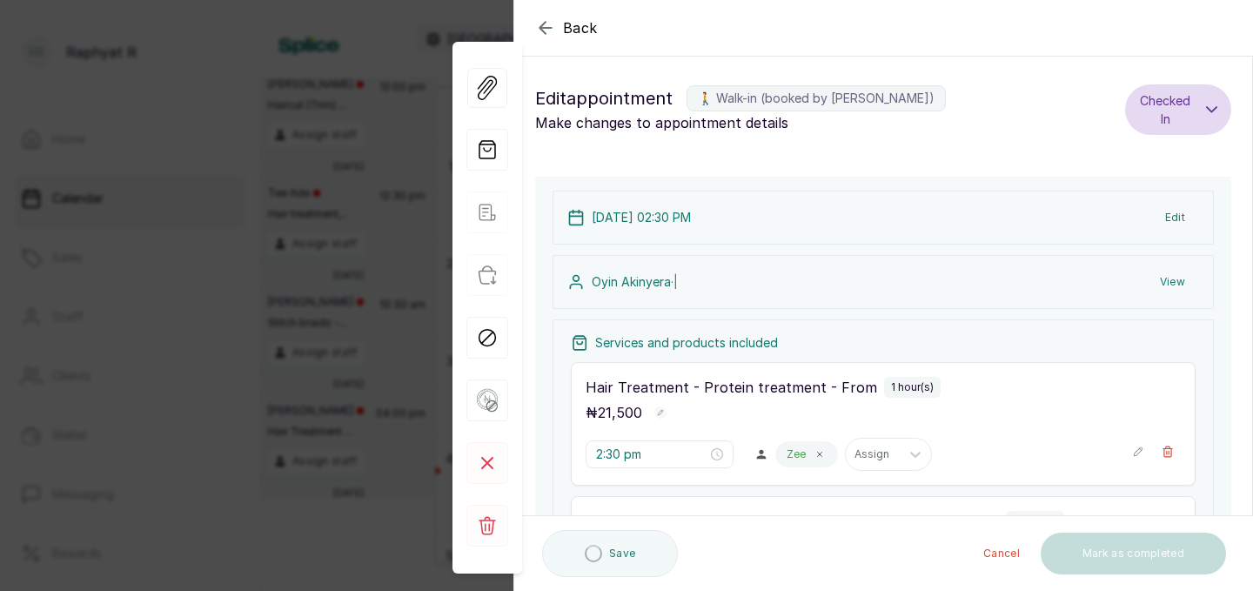
type input "5:30 pm"
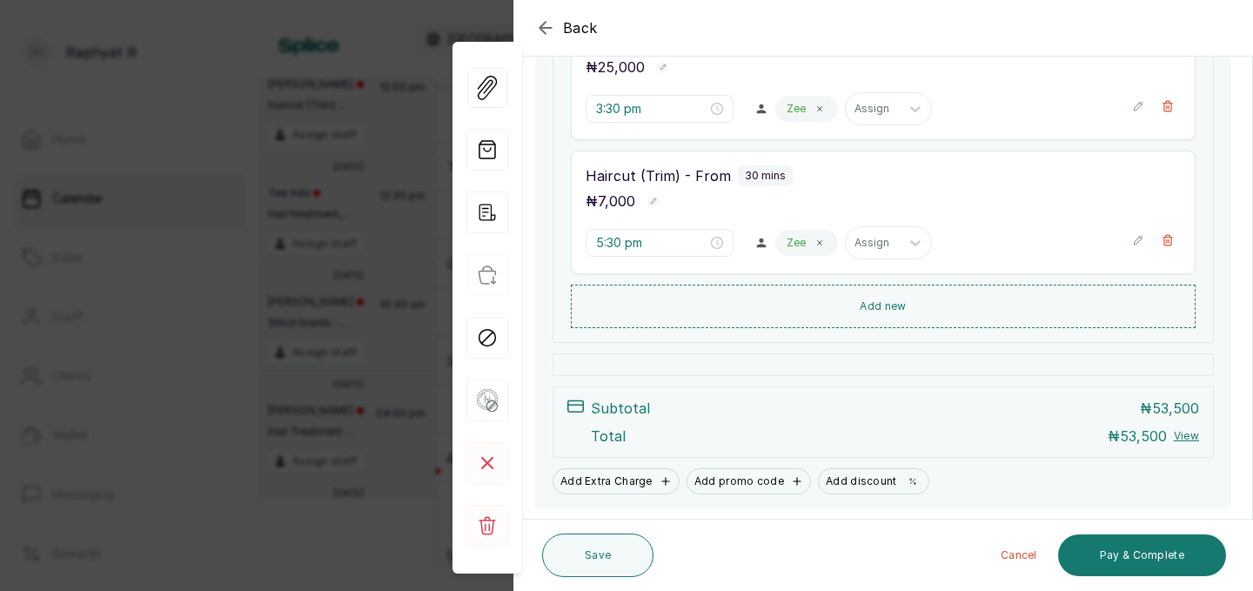
scroll to position [528, 0]
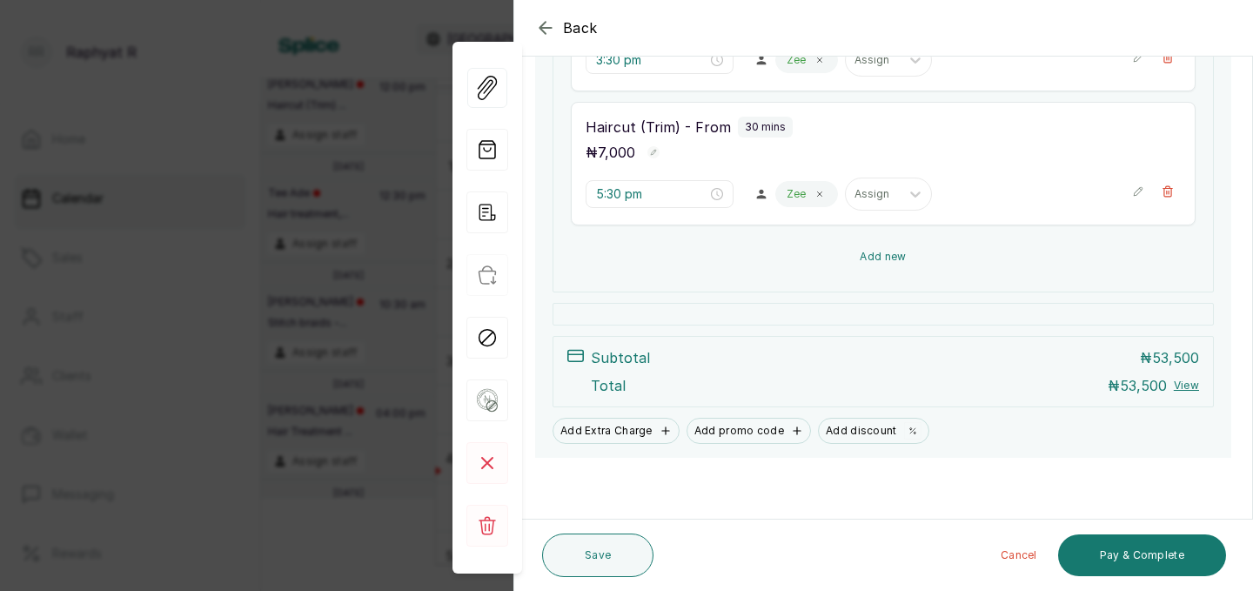
click at [915, 248] on button "Add new" at bounding box center [883, 257] width 625 height 42
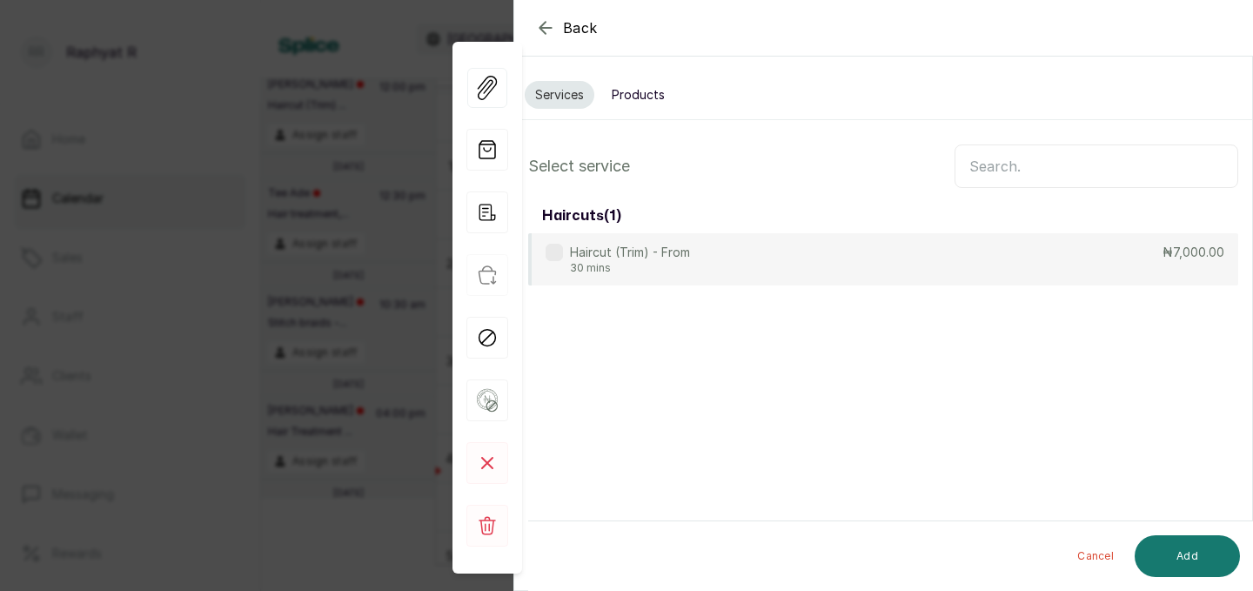
scroll to position [0, 0]
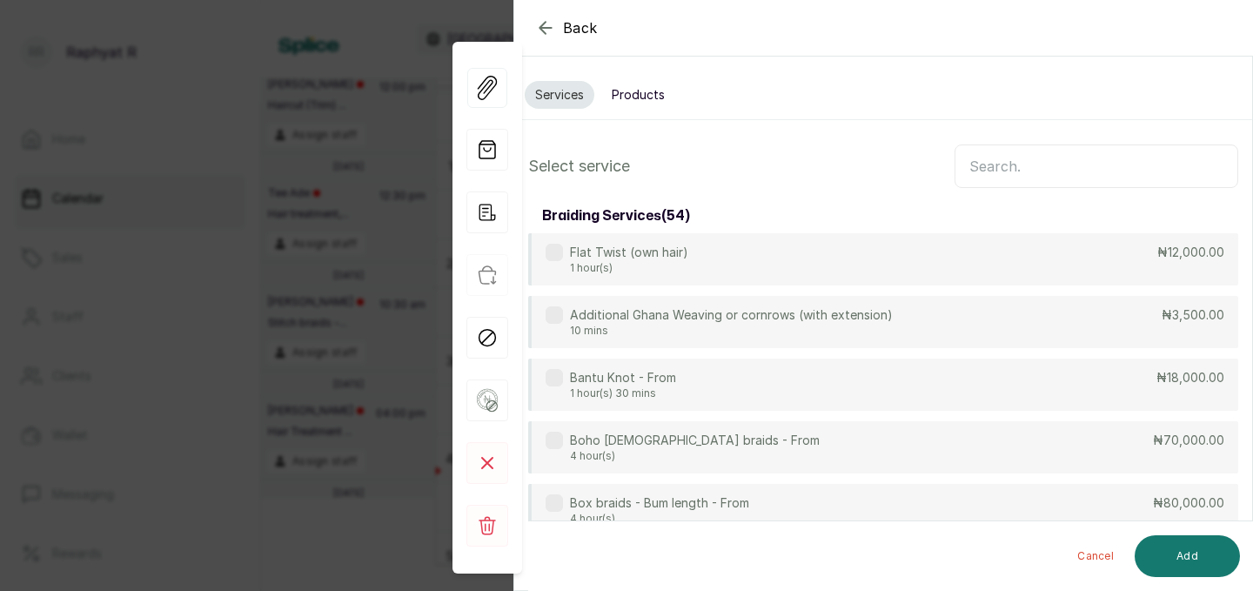
click at [985, 161] on input "text" at bounding box center [1097, 166] width 284 height 44
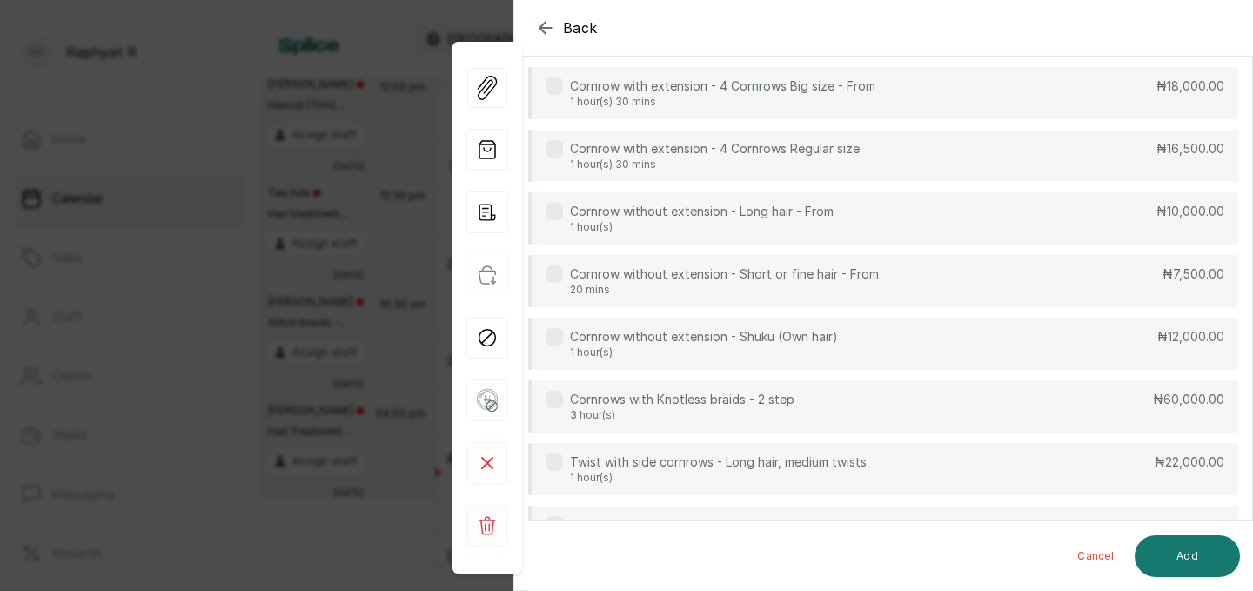
scroll to position [417, 0]
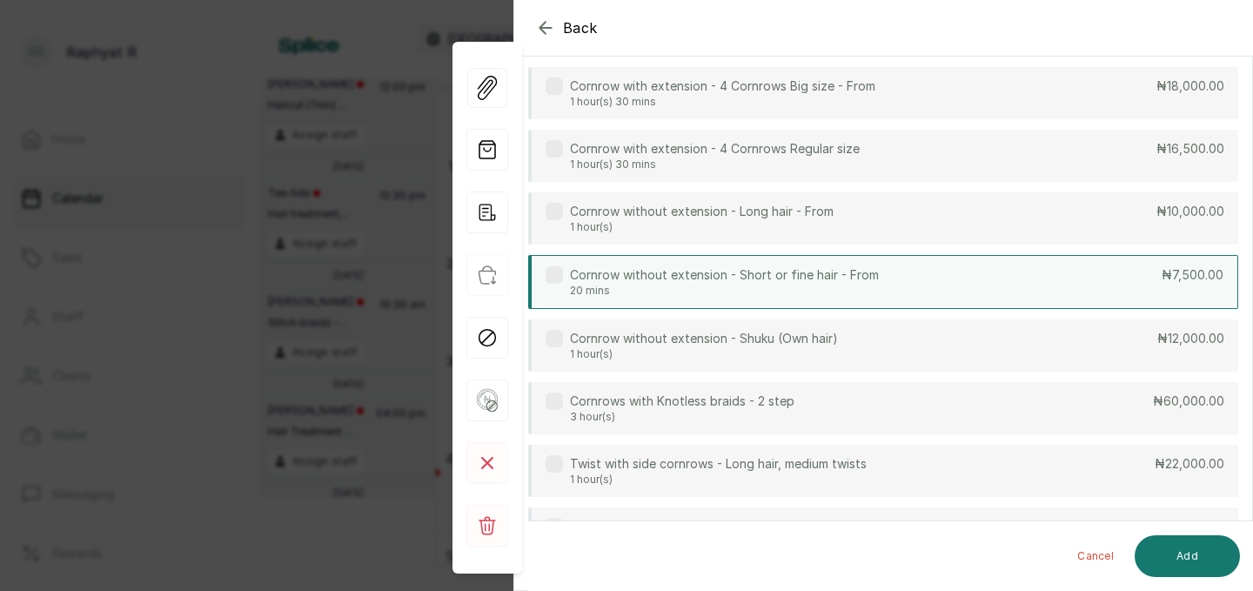
type input "CORN"
click at [999, 292] on div "Cornrow without extension - Short or fine hair - From 20 mins ₦7,500.00" at bounding box center [883, 282] width 710 height 54
click at [1190, 551] on button "Add" at bounding box center [1187, 556] width 105 height 42
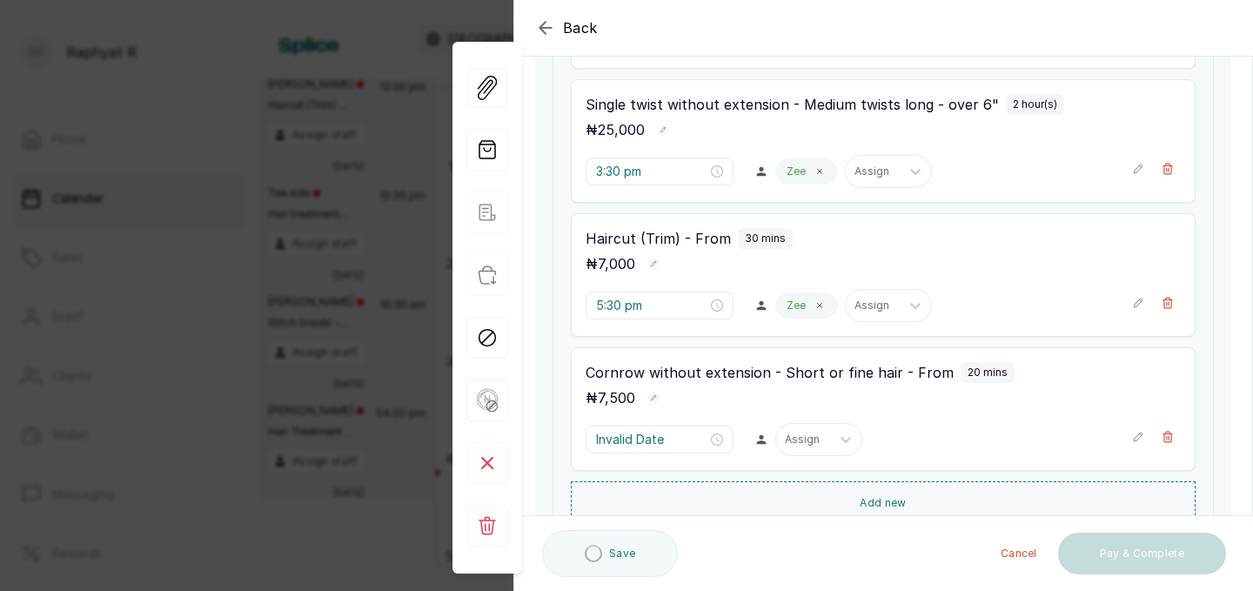
type input "6:00 pm"
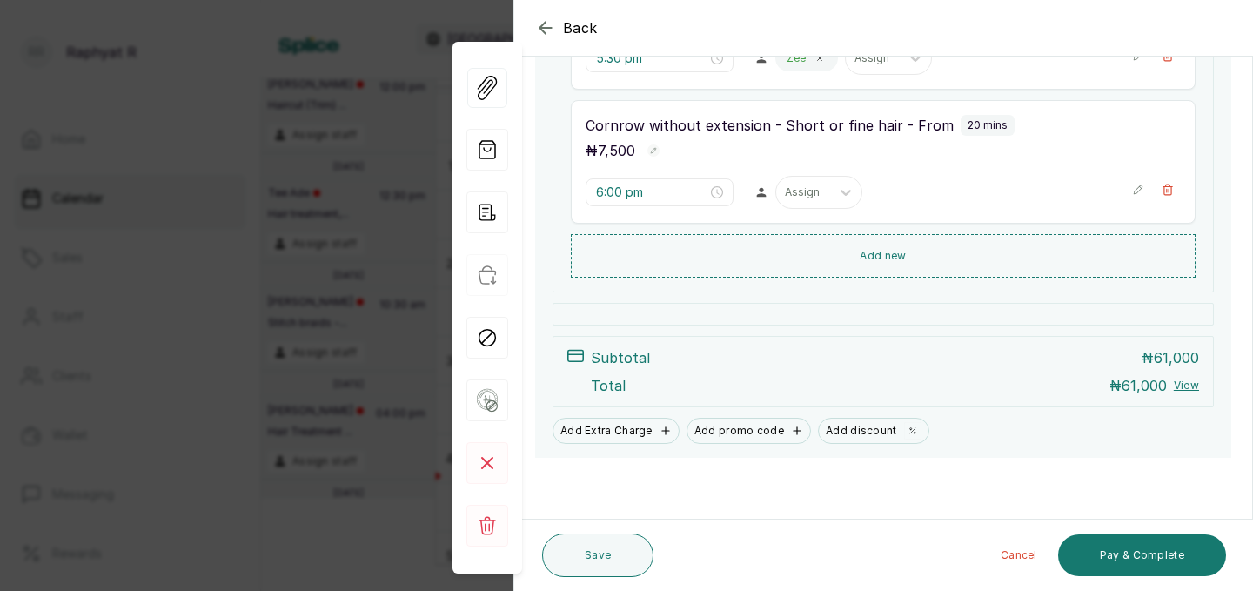
scroll to position [664, 0]
click at [547, 24] on icon "button" at bounding box center [545, 27] width 21 height 21
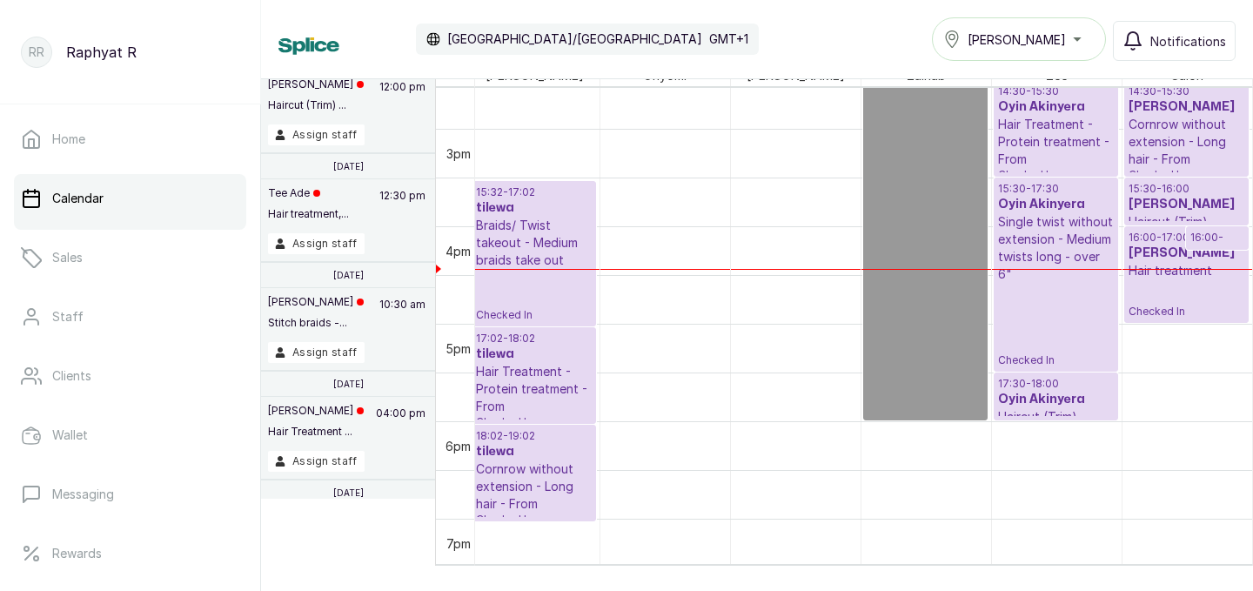
scroll to position [1458, 0]
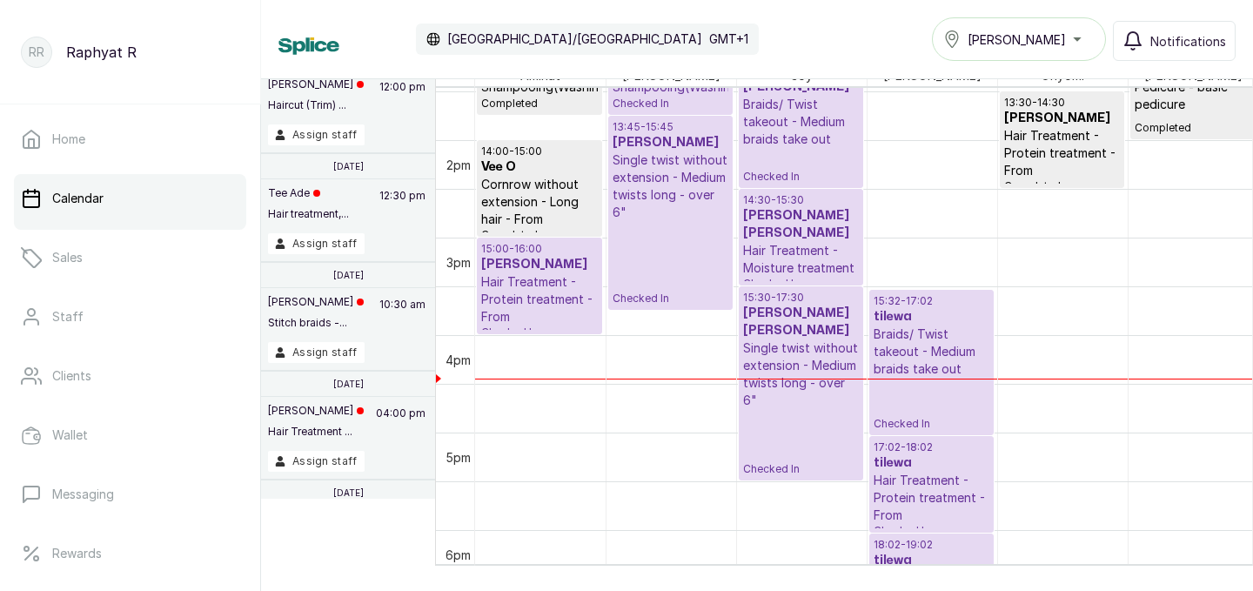
click at [816, 339] on p "Single twist without extension - Medium twists long - over 6"" at bounding box center [801, 374] width 116 height 70
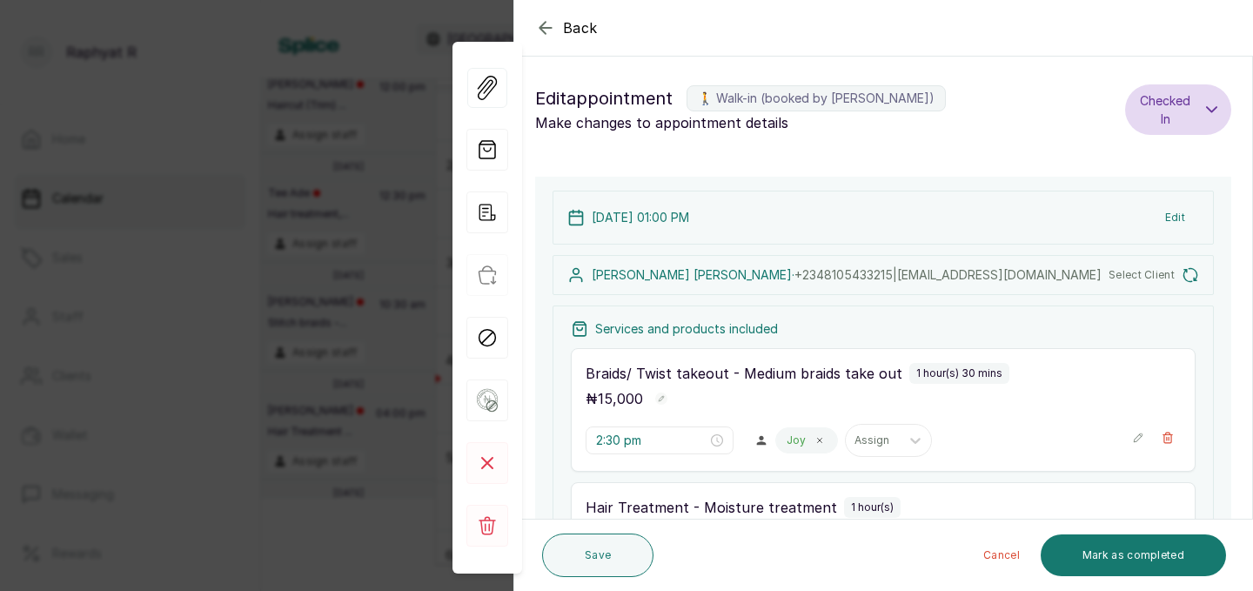
type input "1:00 pm"
type input "2:30 pm"
type input "3:30 pm"
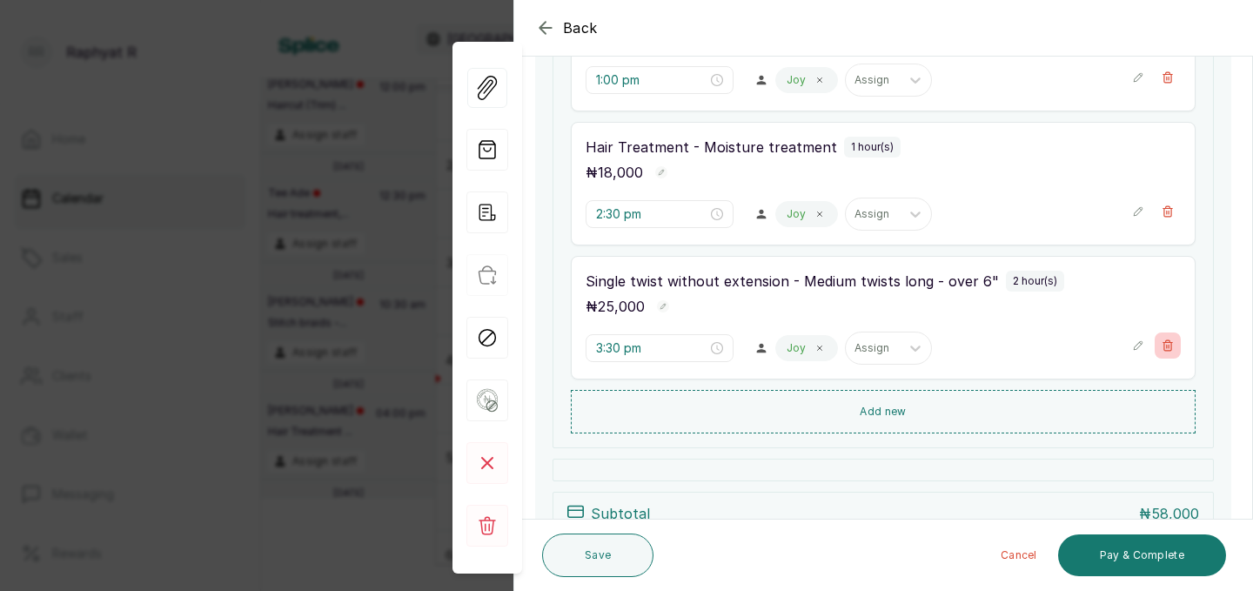
click at [1166, 346] on icon "button" at bounding box center [1169, 345] width 10 height 10
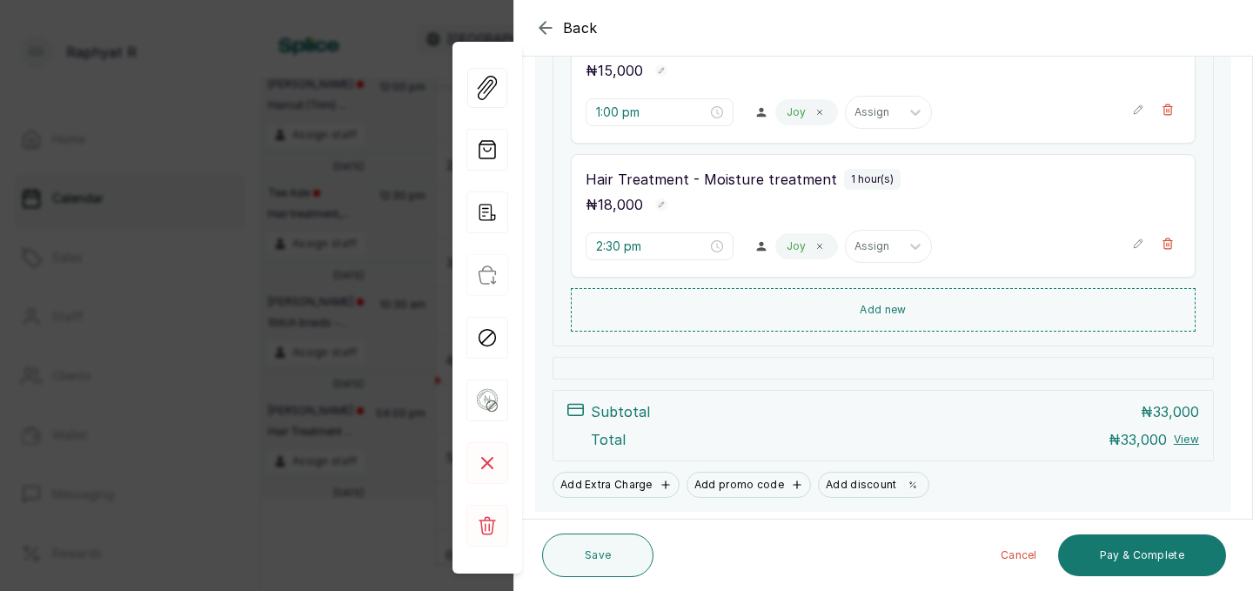
scroll to position [396, 0]
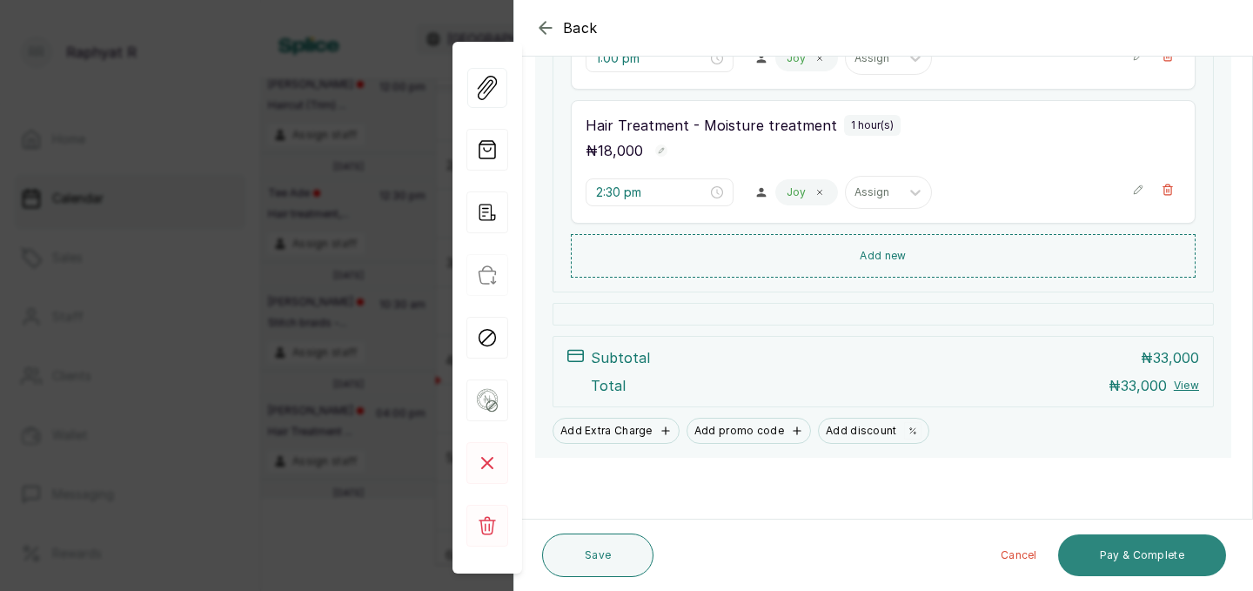
click at [1129, 554] on button "Pay & Complete" at bounding box center [1142, 555] width 168 height 42
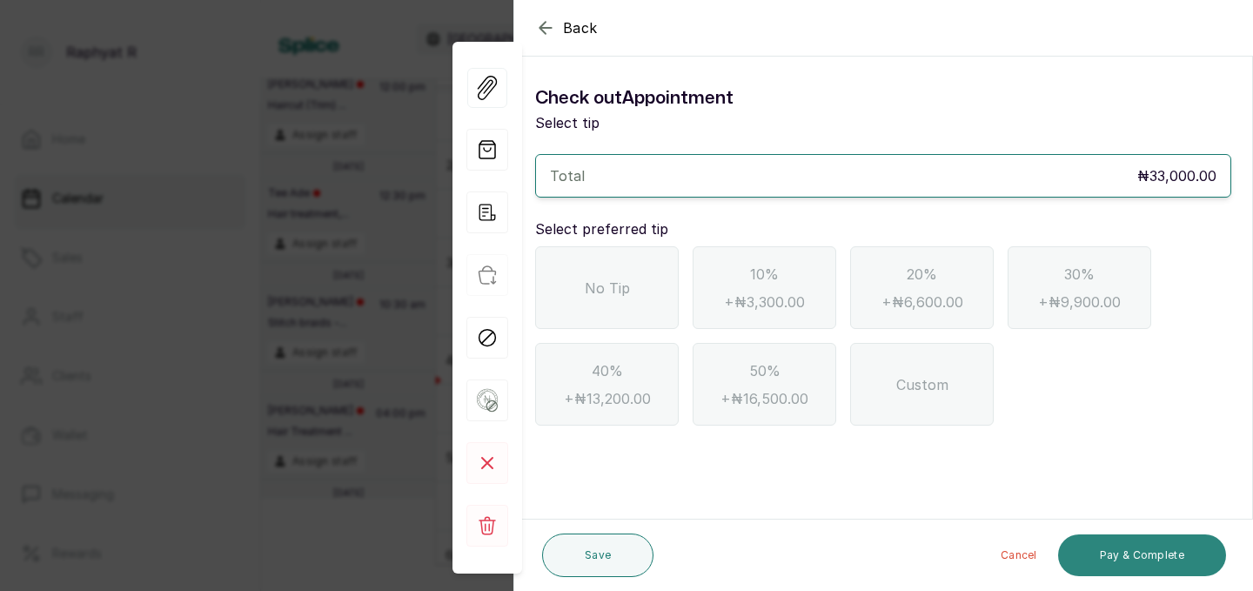
scroll to position [0, 0]
click at [542, 20] on icon "button" at bounding box center [545, 27] width 21 height 21
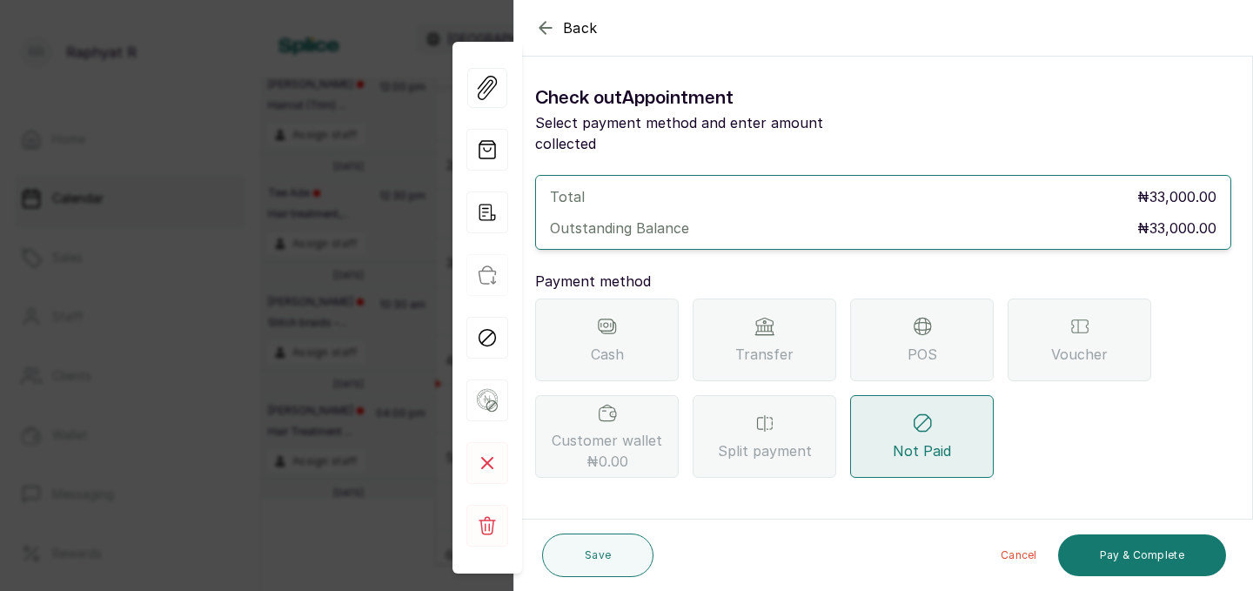
click at [543, 20] on icon "button" at bounding box center [545, 27] width 21 height 21
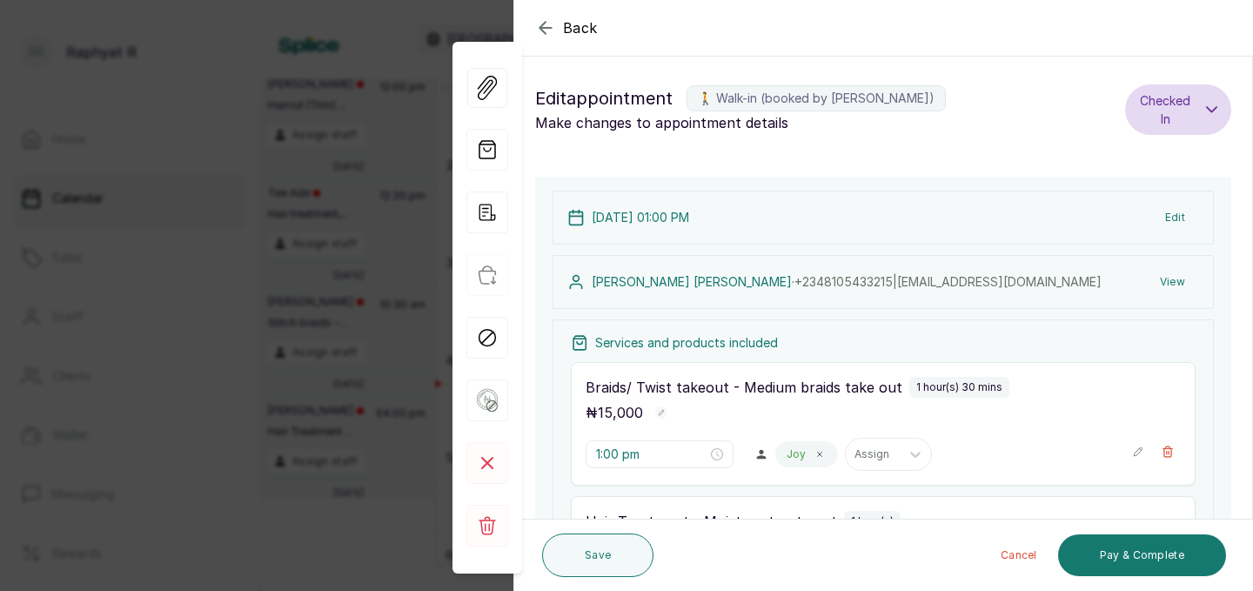
click at [548, 28] on icon "button" at bounding box center [545, 27] width 11 height 11
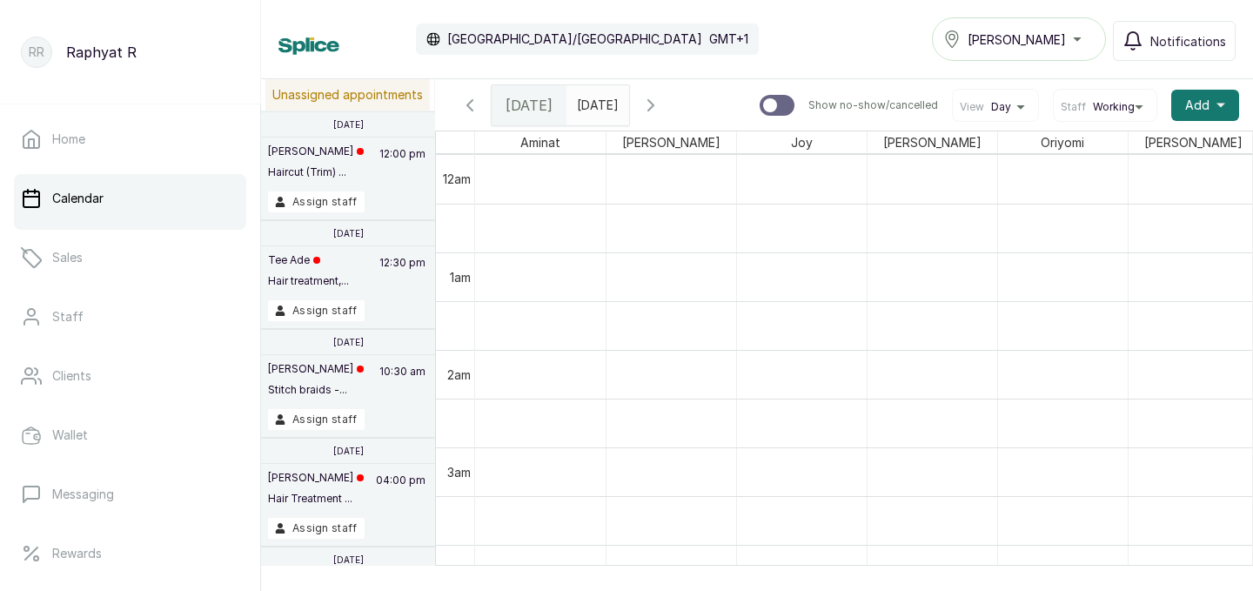
click at [628, 102] on span at bounding box center [611, 101] width 33 height 30
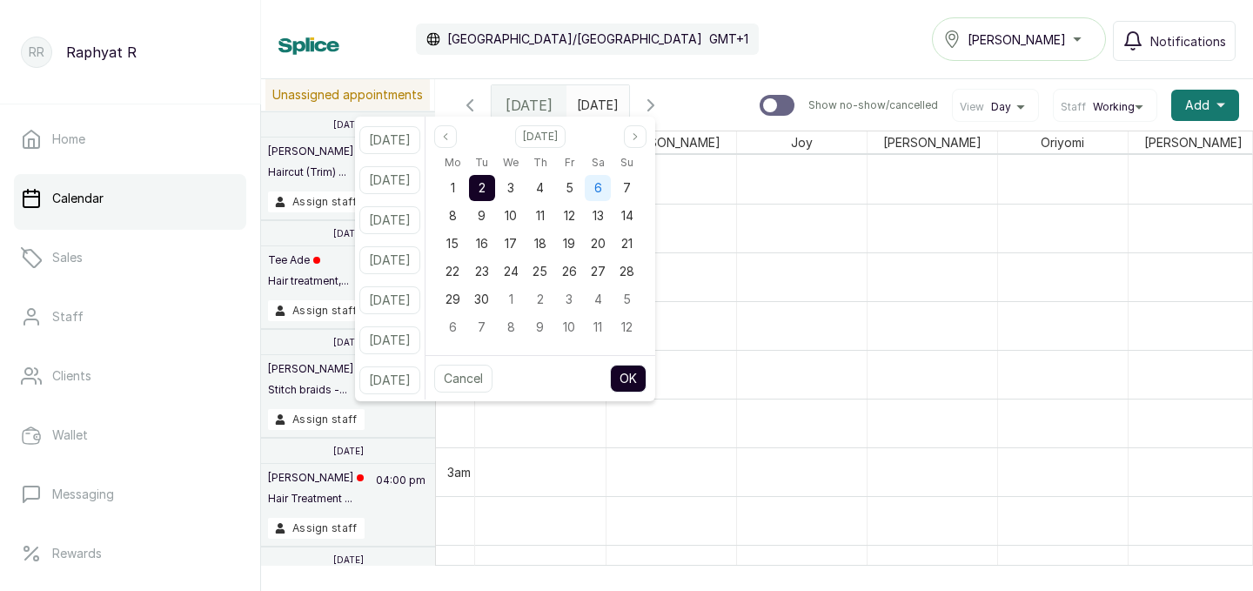
click at [602, 184] on span "6" at bounding box center [599, 187] width 8 height 15
click at [647, 377] on button "OK" at bounding box center [628, 379] width 37 height 28
type input "[DATE]"
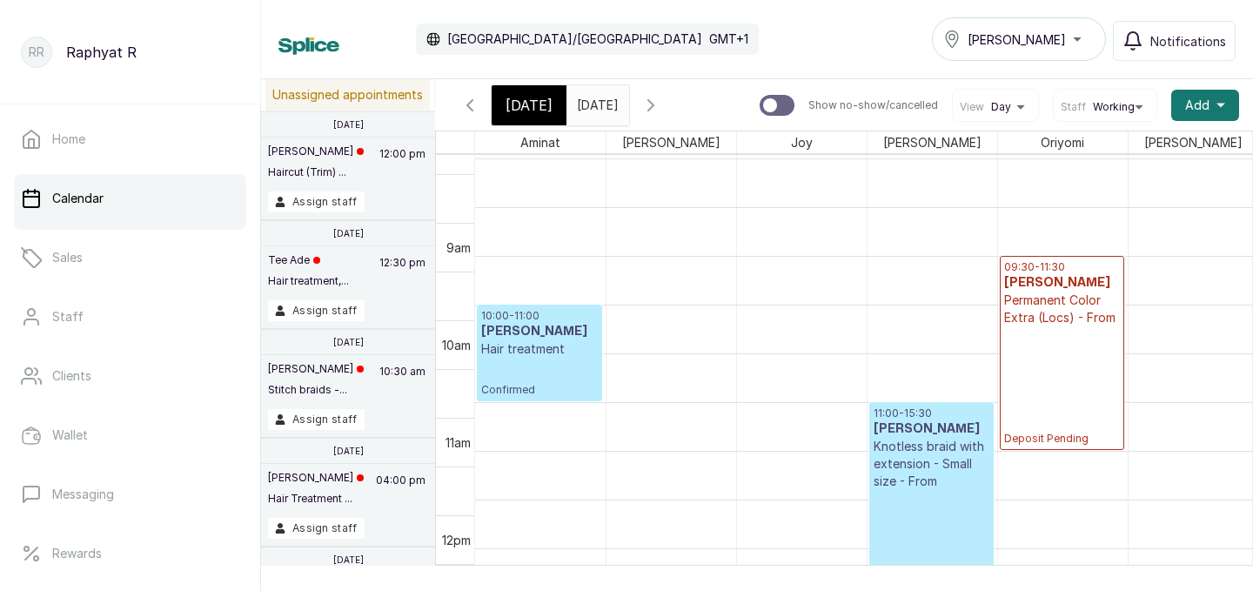
scroll to position [825, 0]
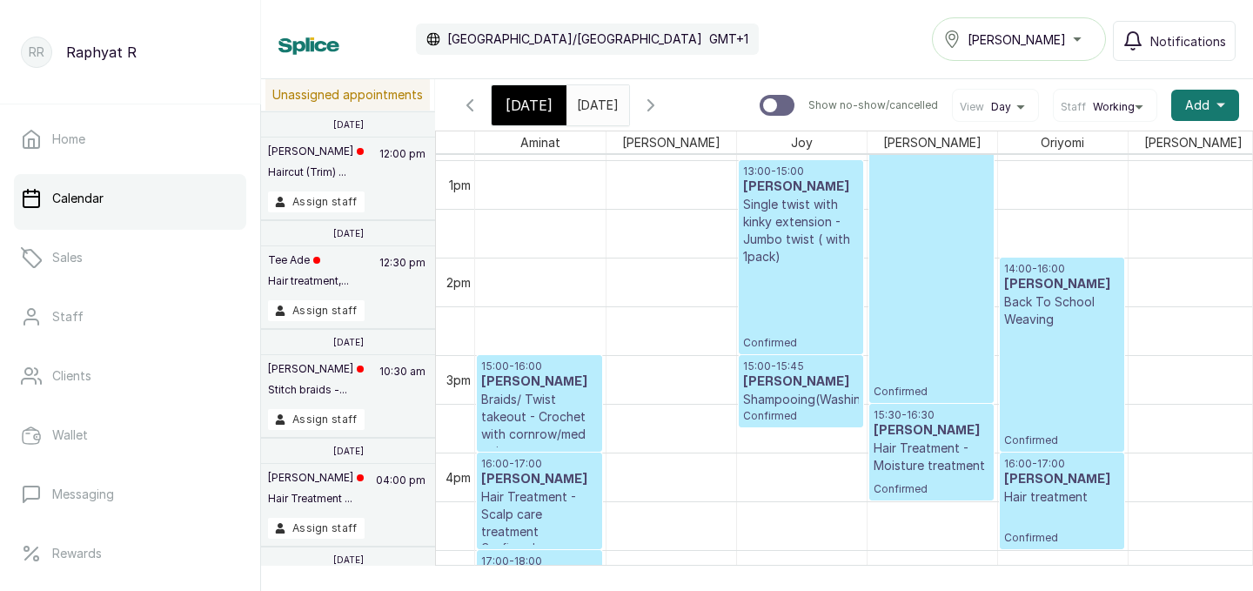
click at [595, 104] on input "[DATE]" at bounding box center [582, 101] width 28 height 30
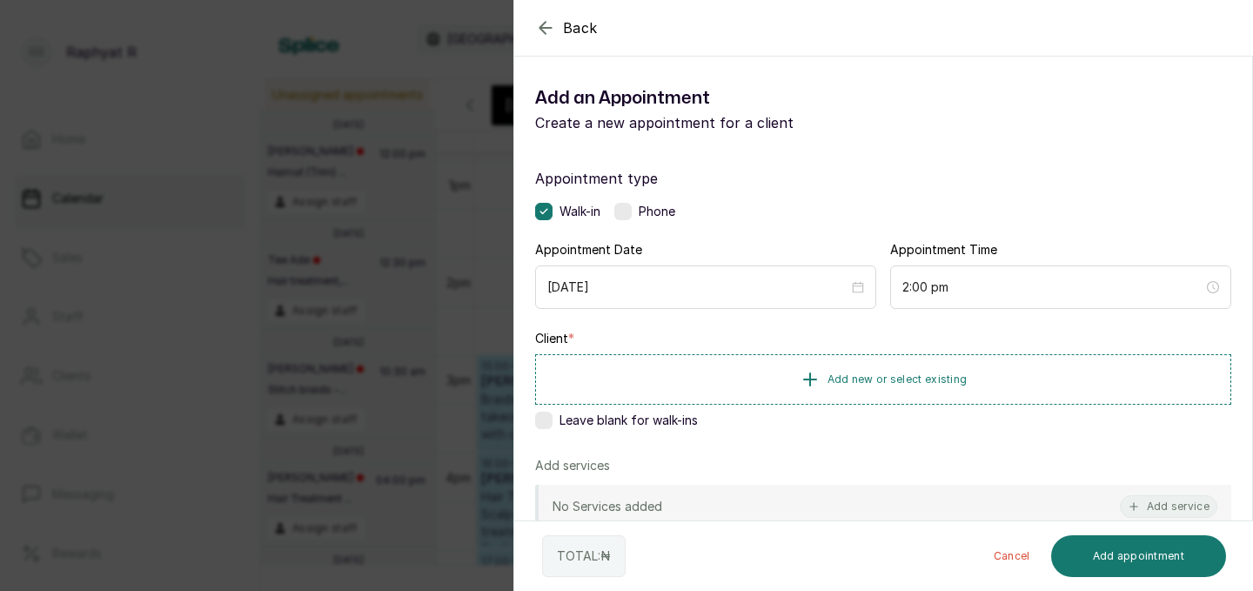
click at [550, 20] on icon "button" at bounding box center [545, 27] width 21 height 21
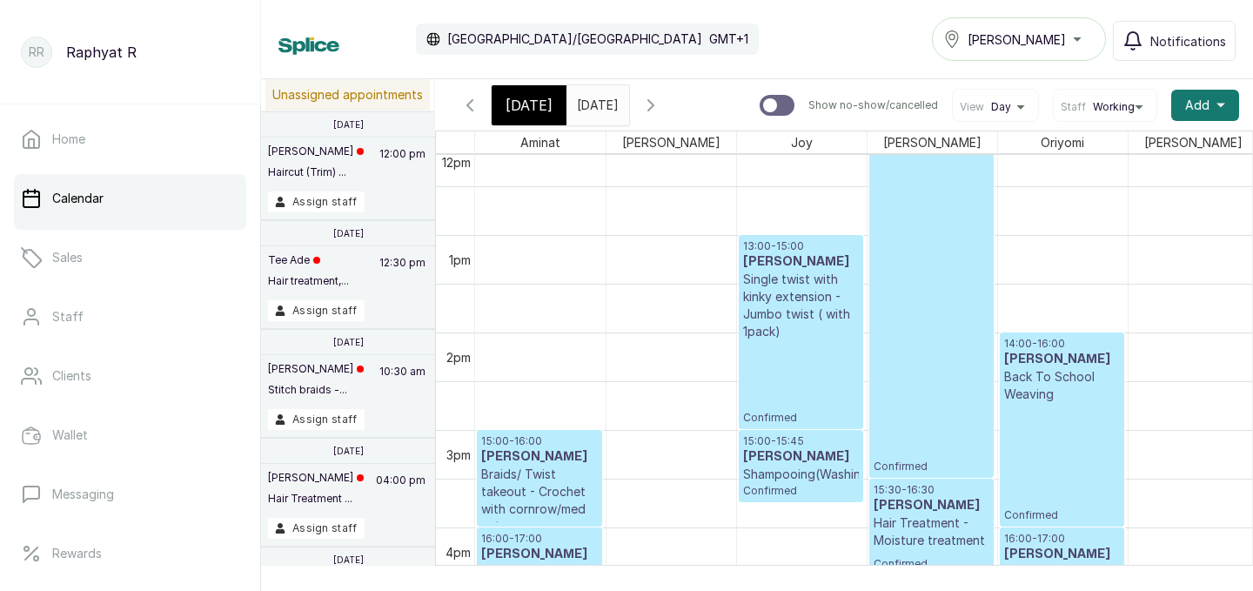
scroll to position [1194, 0]
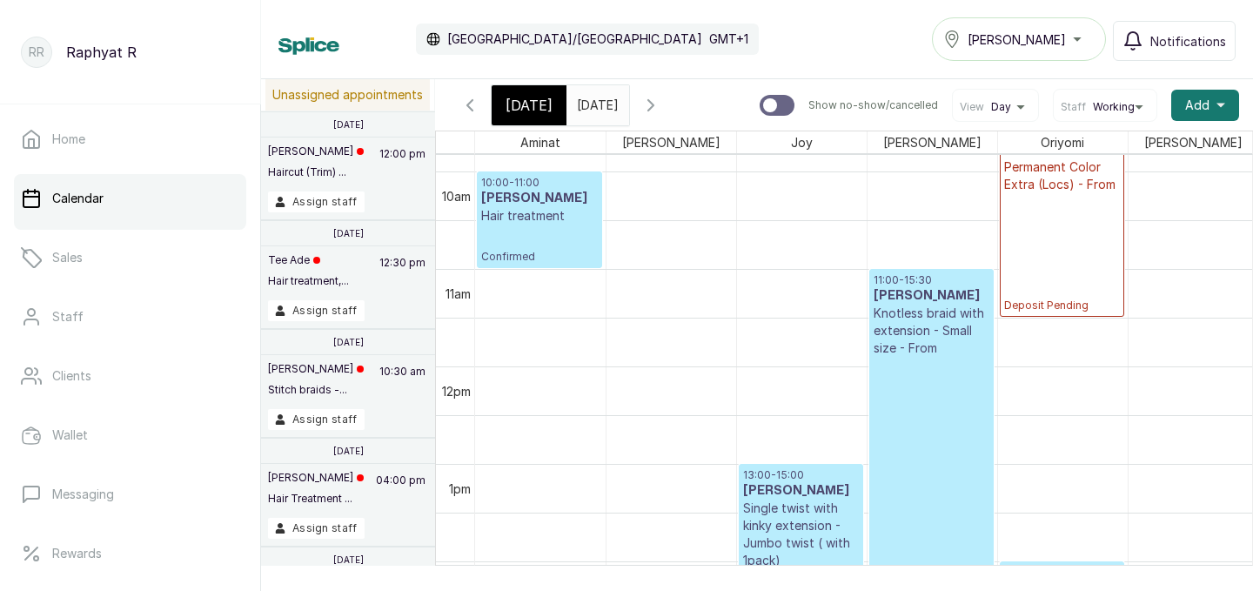
click at [530, 97] on span "[DATE]" at bounding box center [529, 105] width 47 height 21
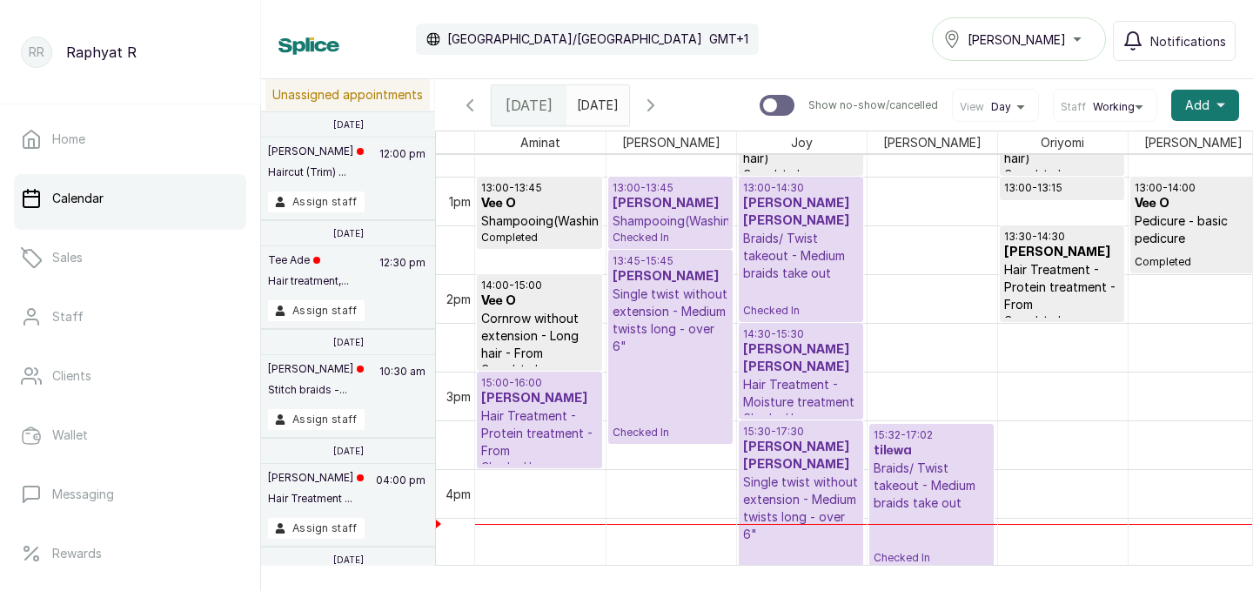
scroll to position [1248, 0]
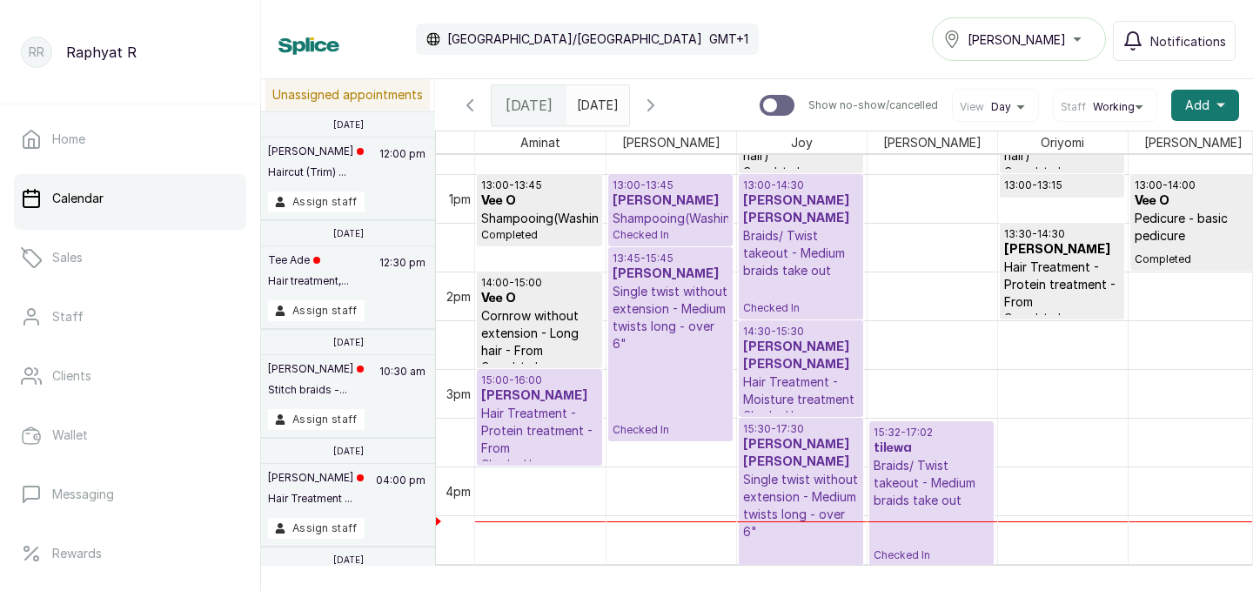
click at [830, 350] on h3 "[PERSON_NAME] [PERSON_NAME]" at bounding box center [801, 356] width 116 height 35
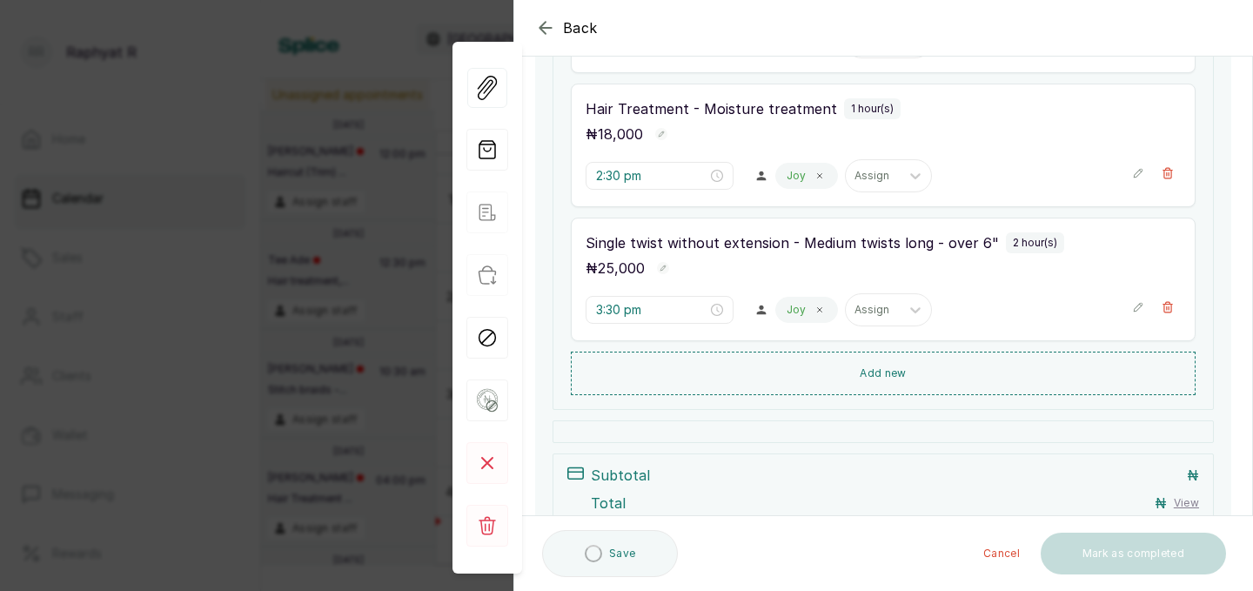
scroll to position [413, 0]
click at [1172, 302] on icon "button" at bounding box center [1168, 306] width 12 height 12
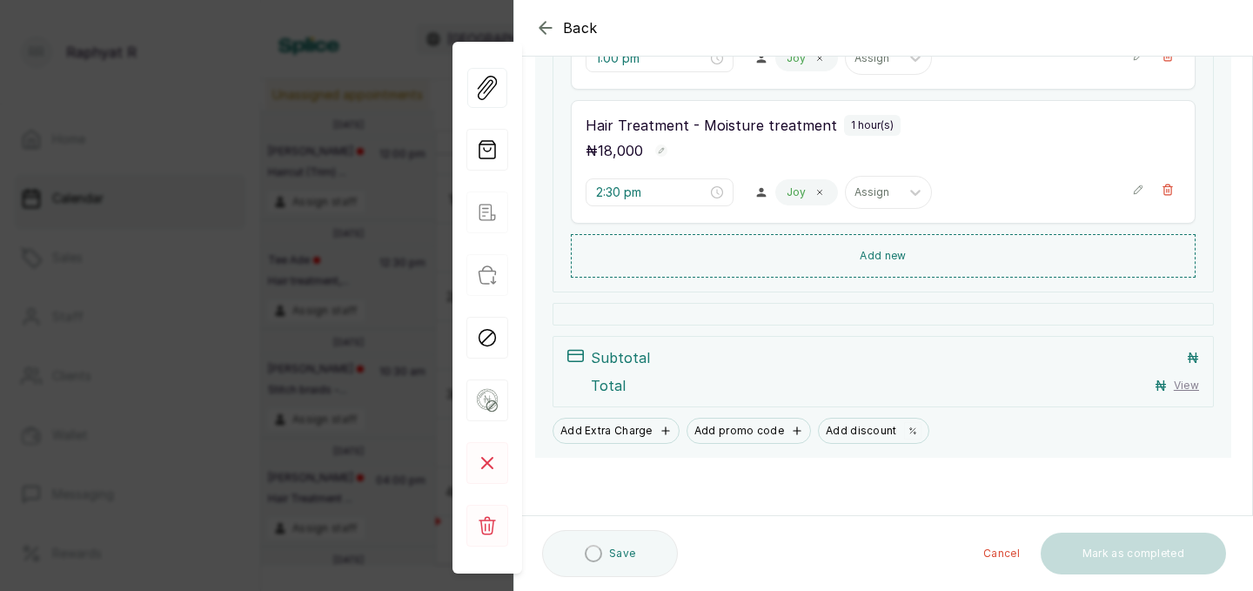
scroll to position [396, 0]
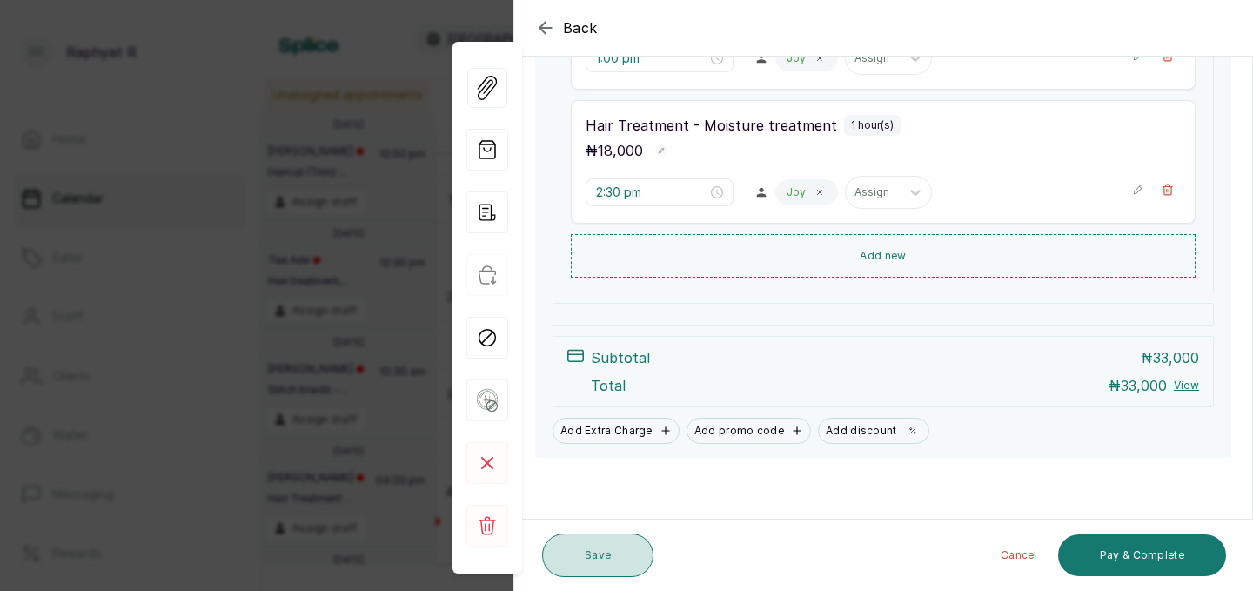
click at [604, 548] on button "Save" at bounding box center [597, 556] width 111 height 44
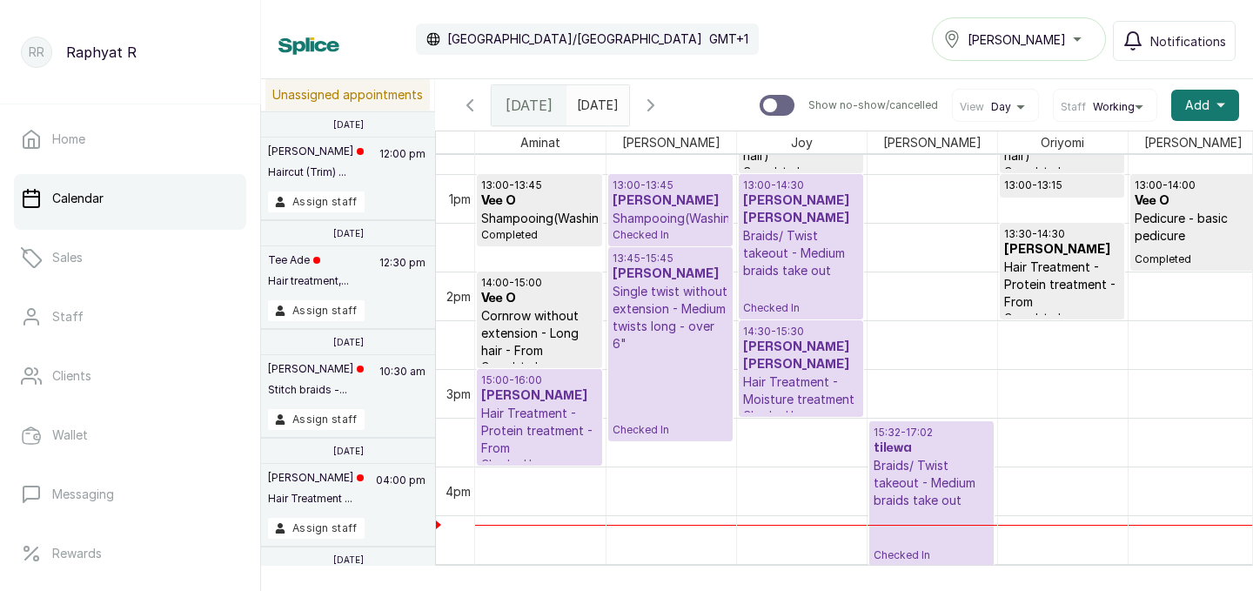
click at [816, 249] on p "Braids/ Twist takeout - Medium braids take out" at bounding box center [801, 253] width 116 height 52
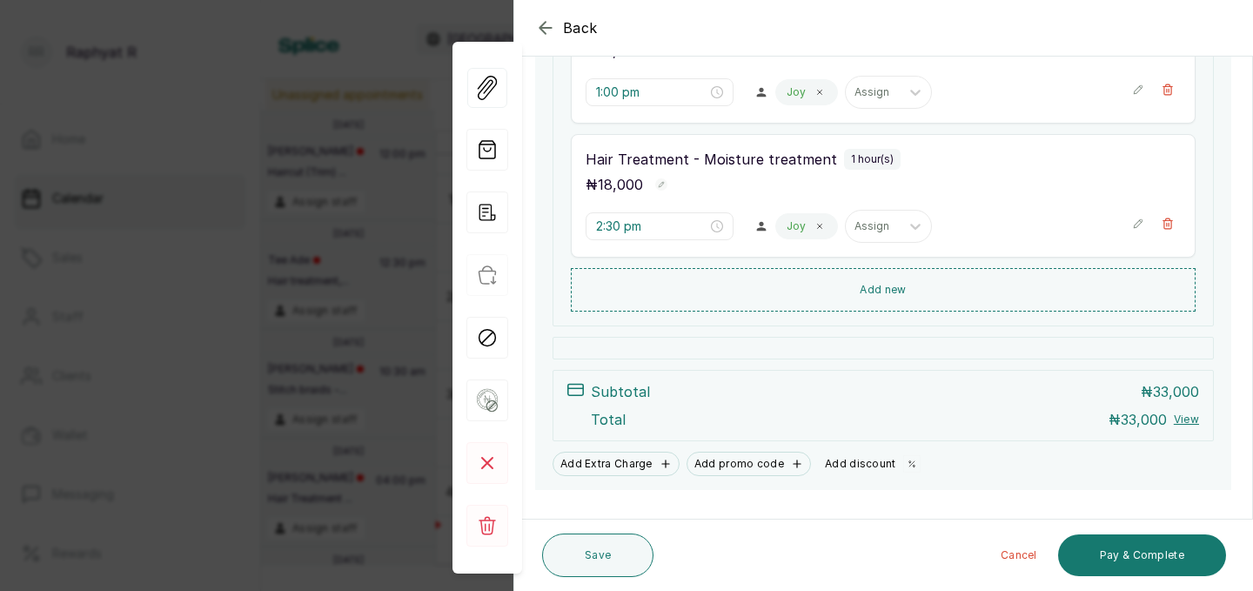
scroll to position [394, 0]
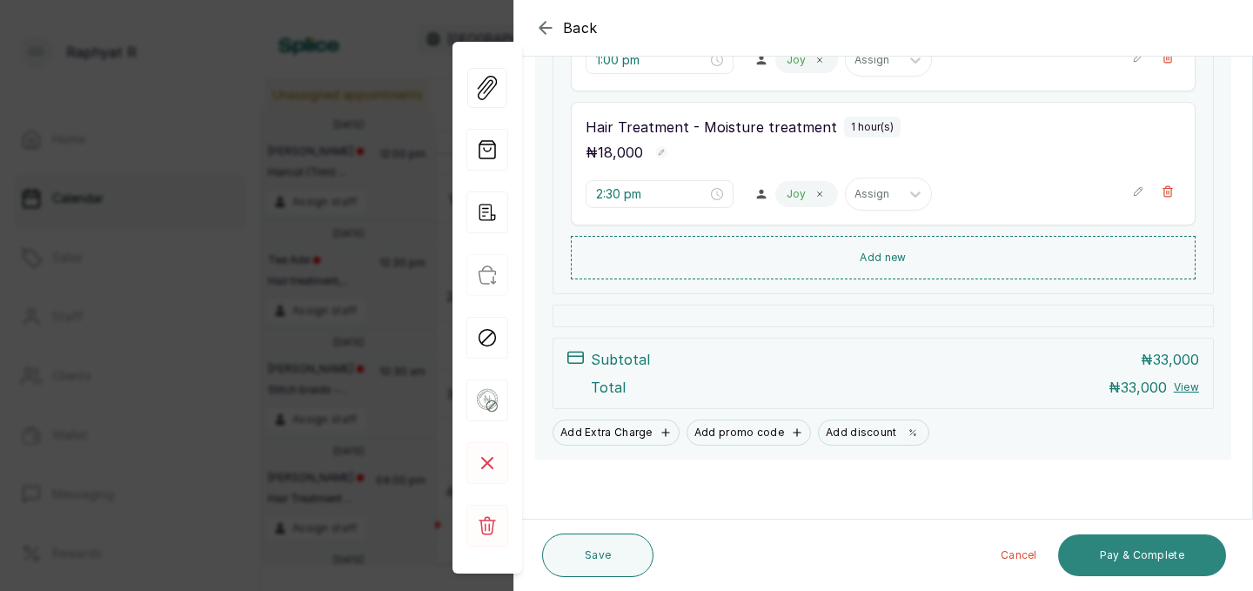
click at [1113, 551] on button "Pay & Complete" at bounding box center [1142, 555] width 168 height 42
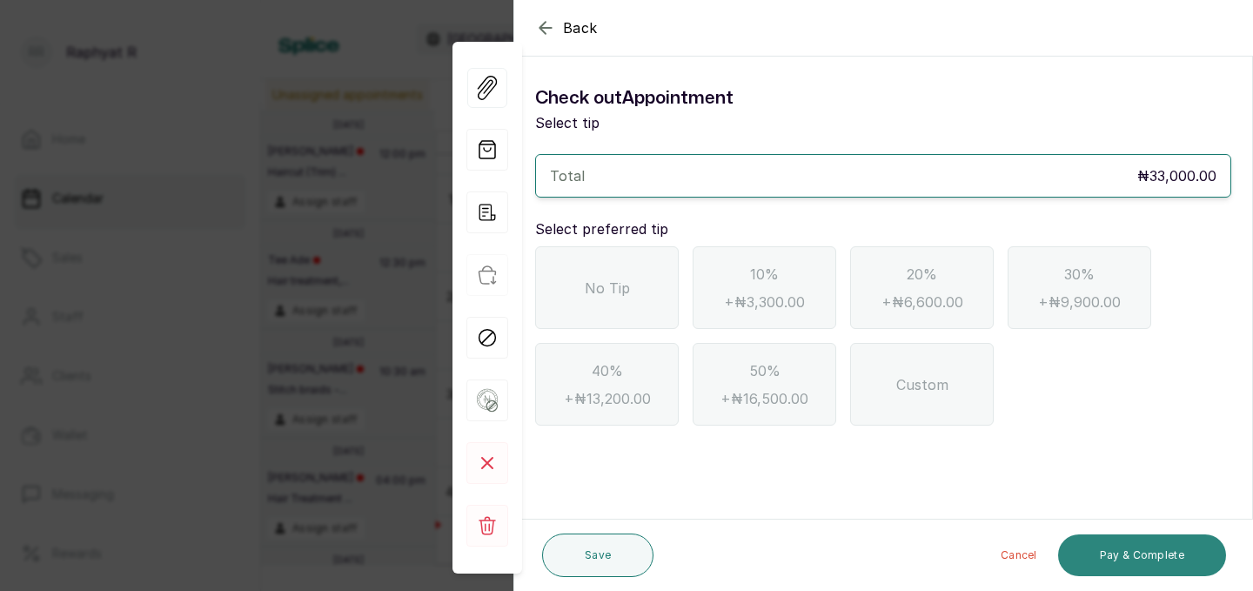
scroll to position [0, 0]
click at [643, 294] on div "No Tip" at bounding box center [607, 287] width 144 height 83
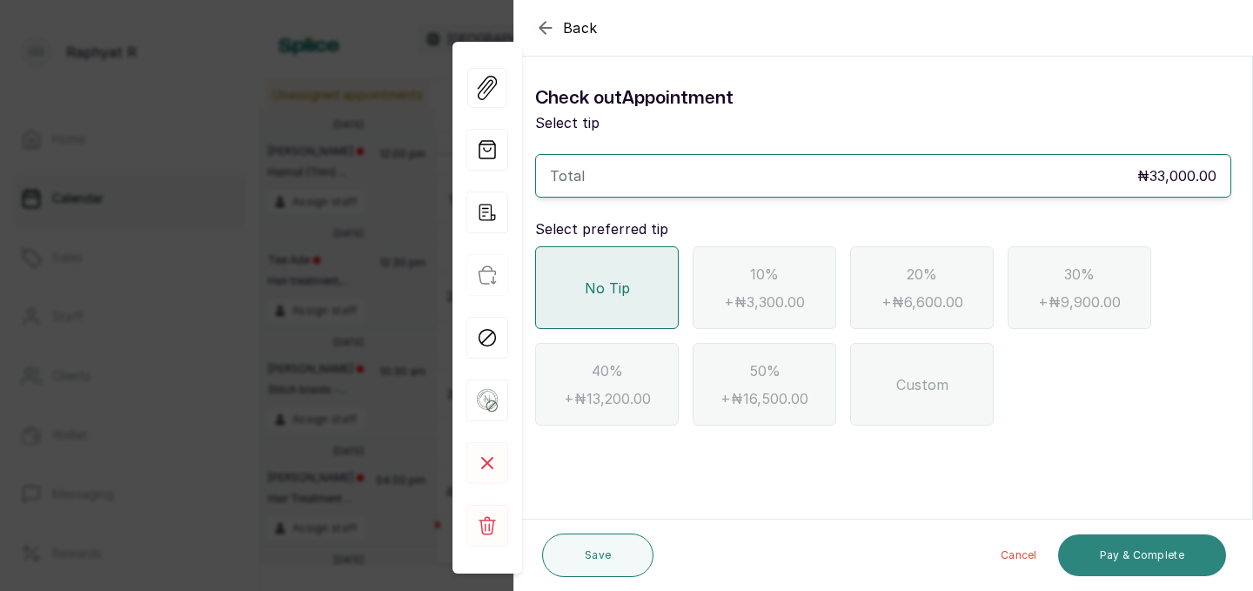
click at [1145, 547] on button "Pay & Complete" at bounding box center [1142, 555] width 168 height 42
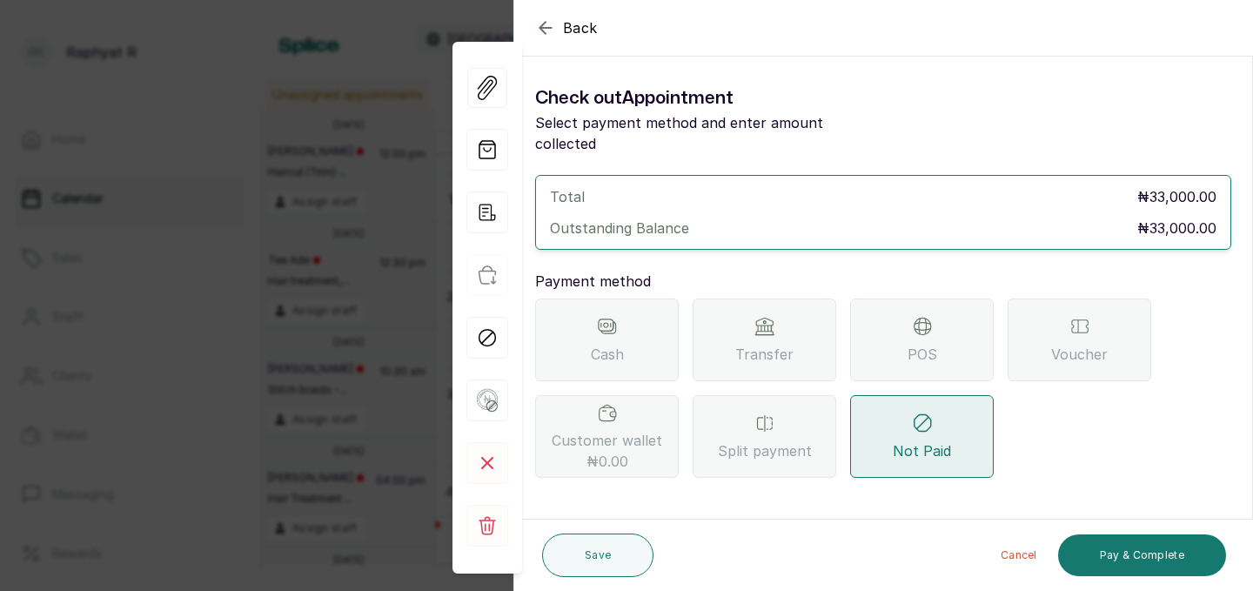
click at [788, 306] on div "Transfer" at bounding box center [765, 340] width 144 height 83
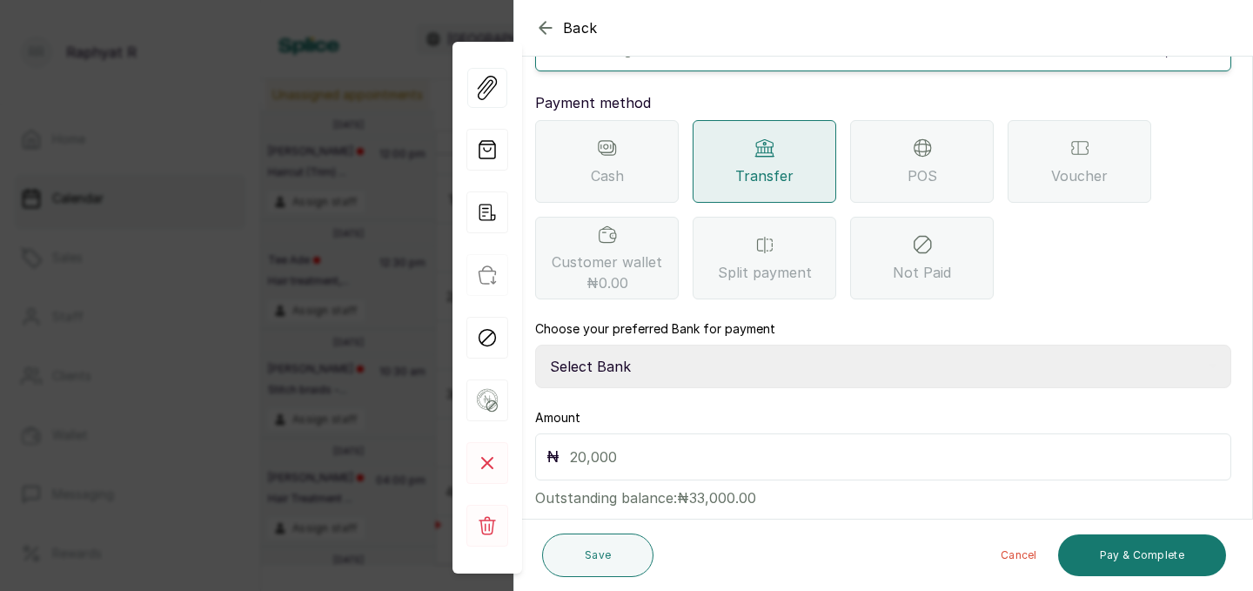
scroll to position [194, 0]
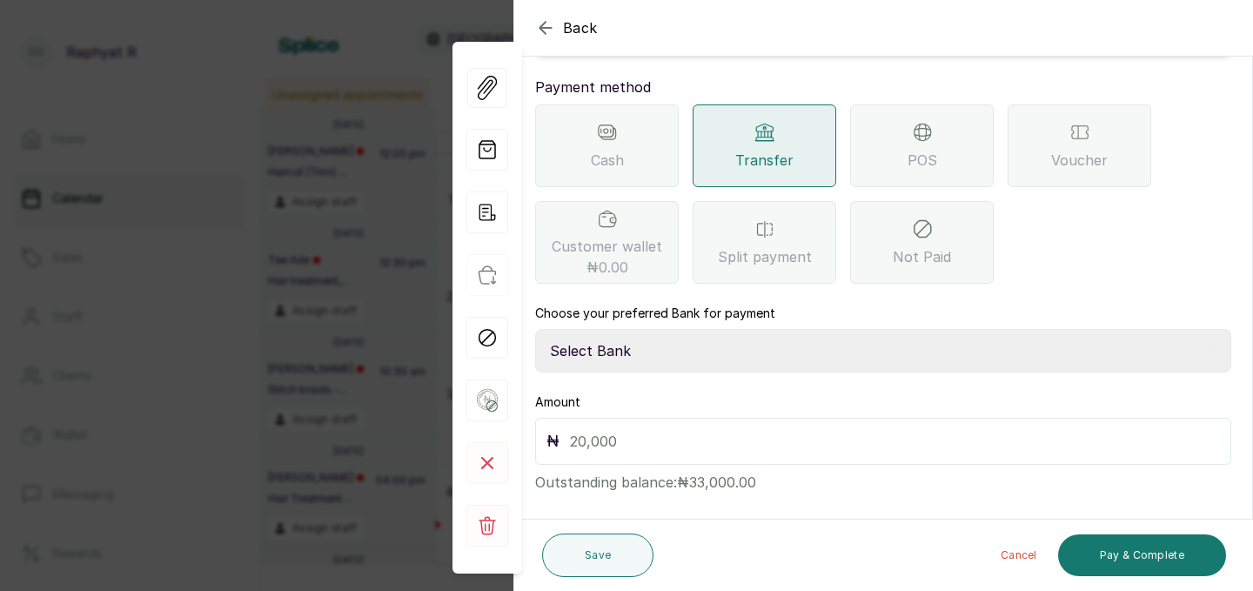
click at [621, 330] on select "Select Bank TRACTION(TRACTION) Providus Bank TASALAHQ HAIR AND BEAUTY Guaranty …" at bounding box center [883, 351] width 696 height 44
select select "d2e8ea74-1b1f-42b2-81f9-dacd6e382dd2"
click at [579, 429] on input "text" at bounding box center [895, 441] width 650 height 24
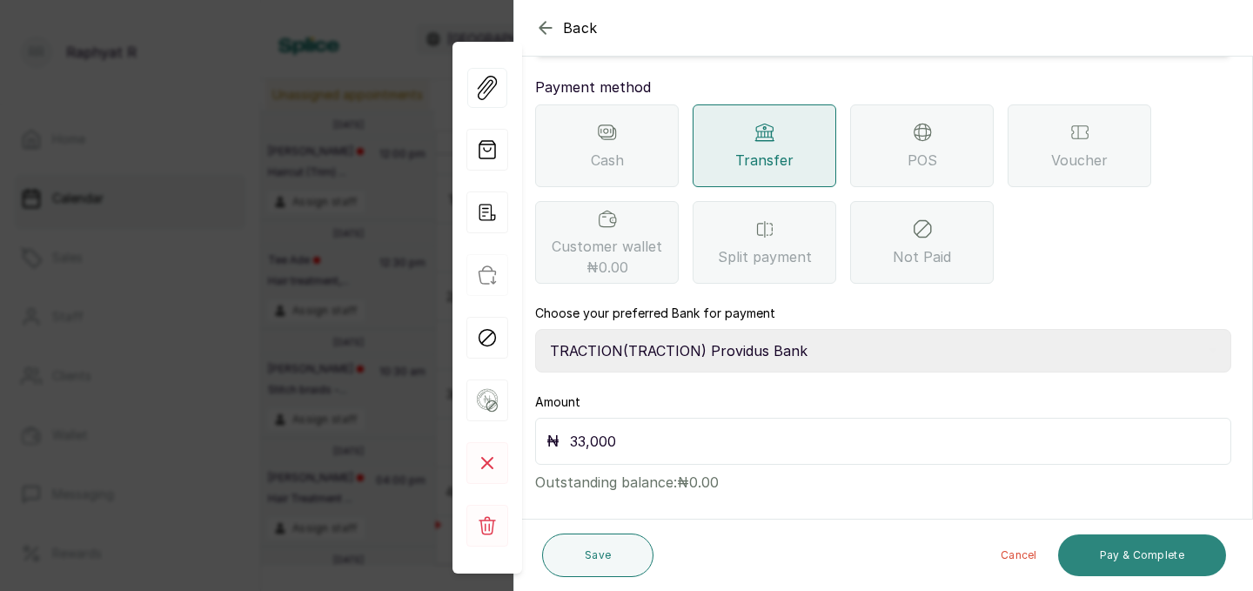
type input "33,000"
click at [1124, 550] on button "Pay & Complete" at bounding box center [1142, 555] width 168 height 42
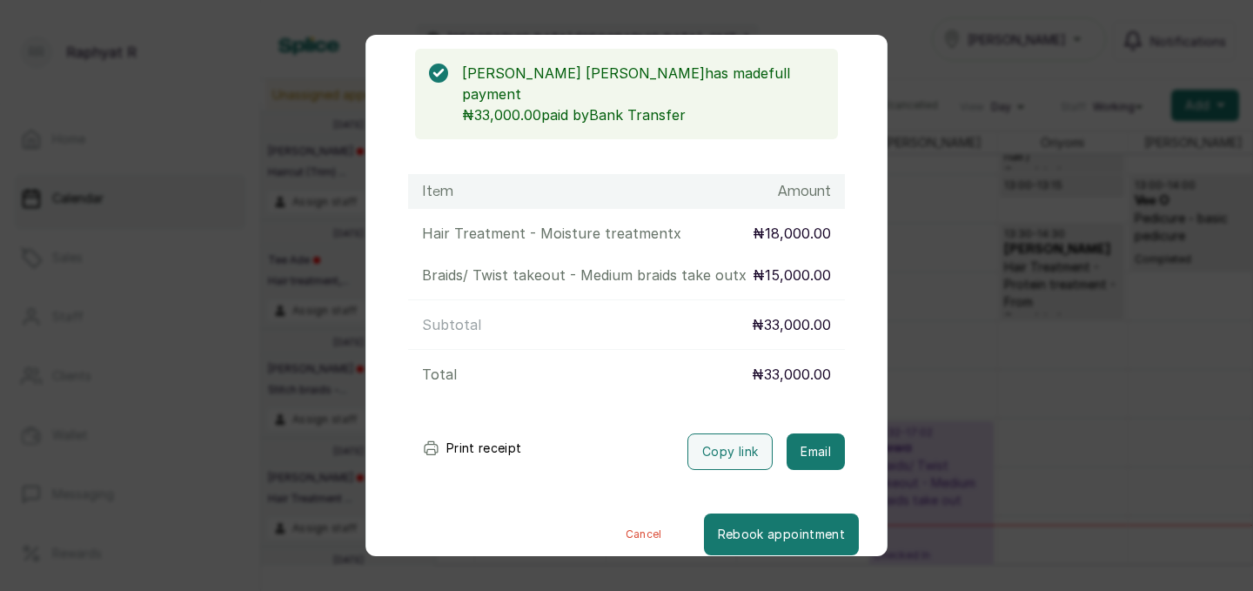
scroll to position [0, 0]
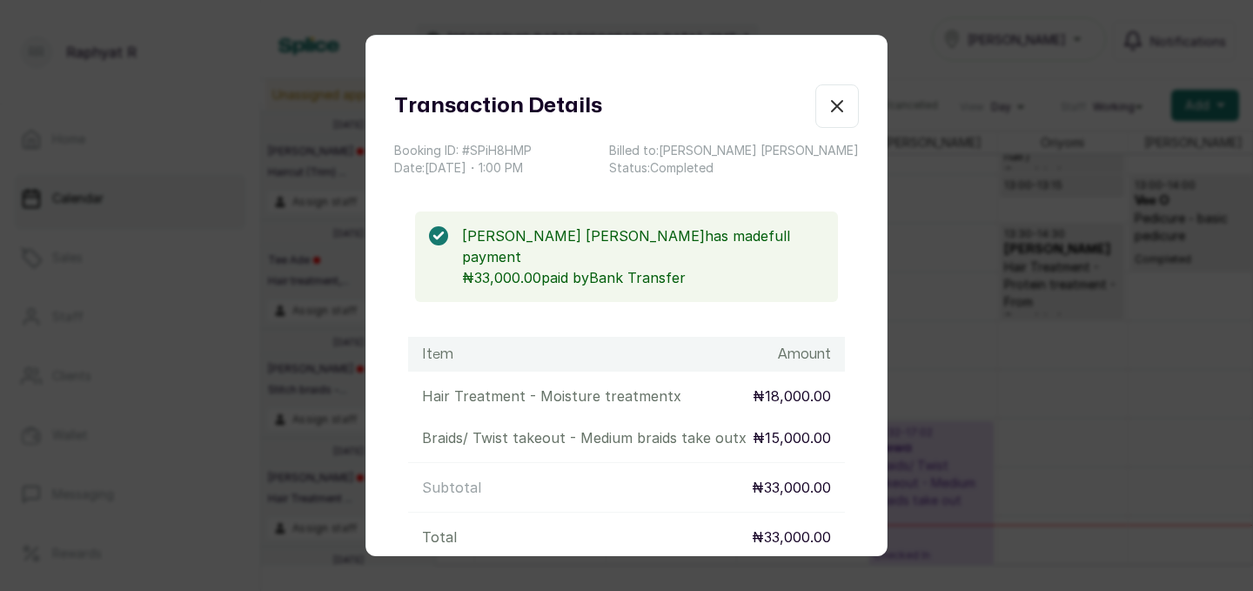
click at [838, 105] on icon "button" at bounding box center [837, 106] width 10 height 10
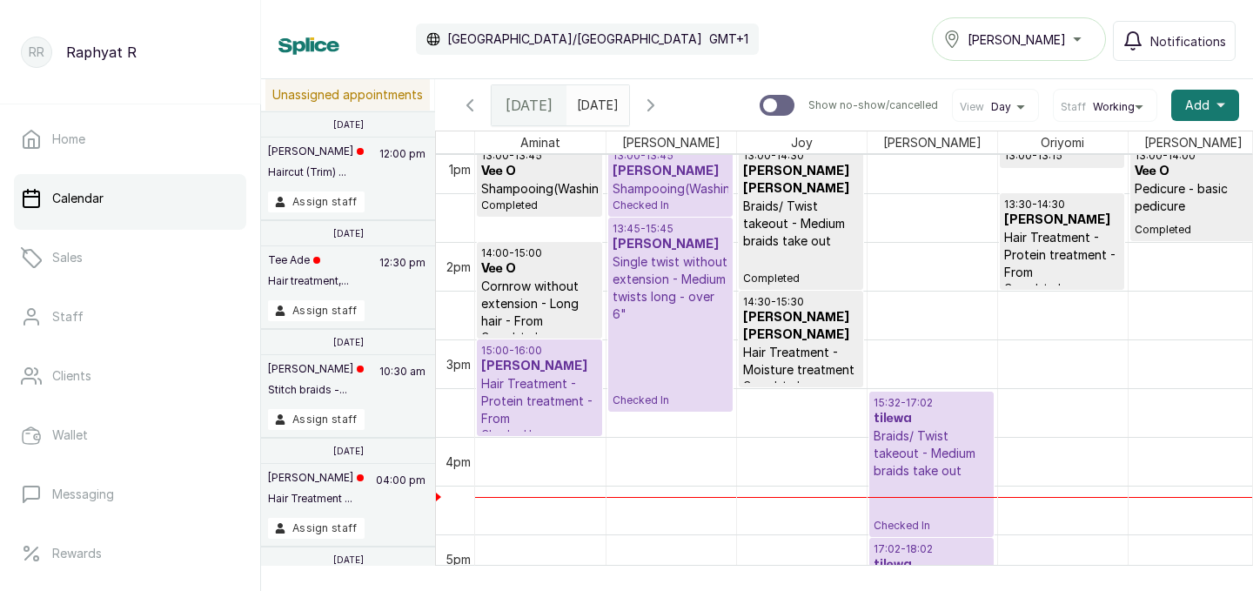
scroll to position [1312, 0]
